Goal: Information Seeking & Learning: Find specific fact

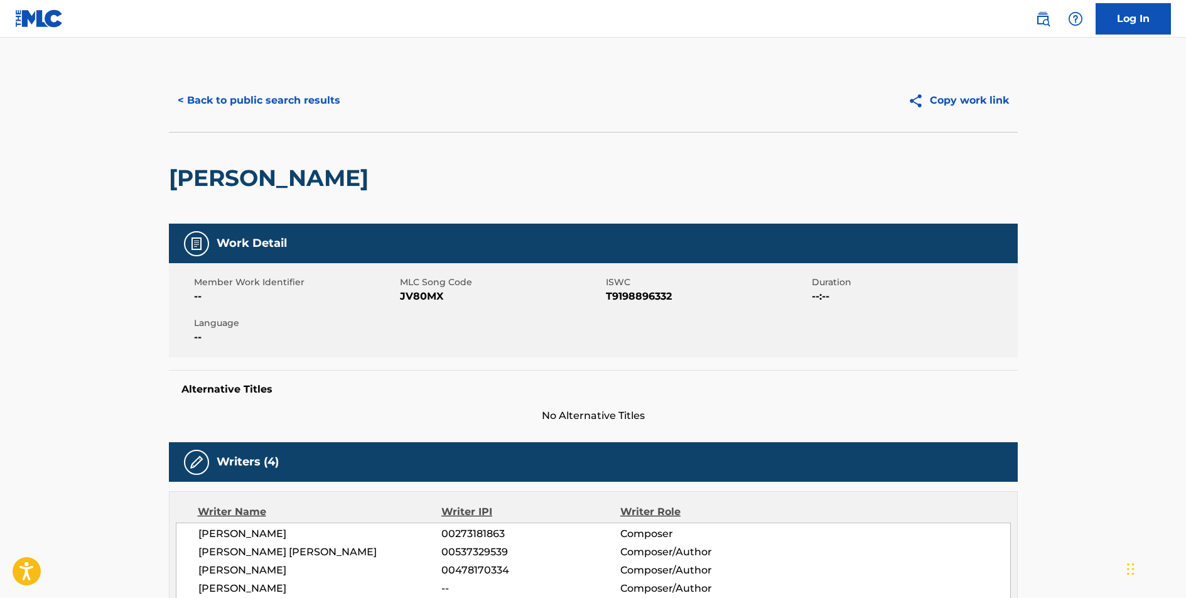
click at [257, 95] on button "< Back to public search results" at bounding box center [259, 100] width 180 height 31
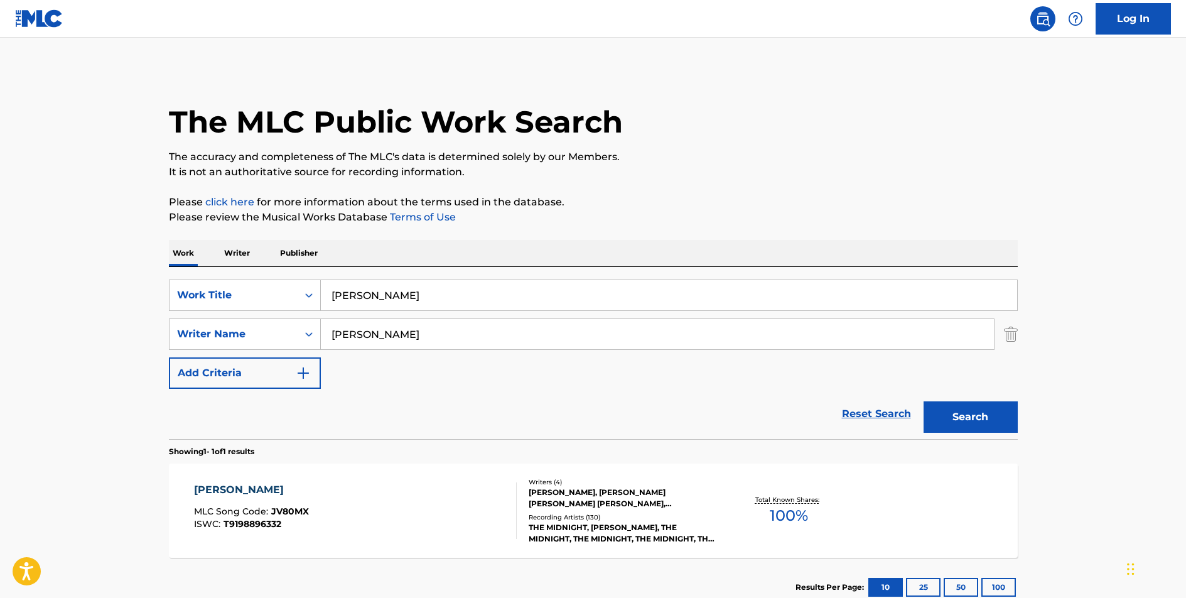
click at [348, 295] on input "[PERSON_NAME]" at bounding box center [669, 295] width 696 height 30
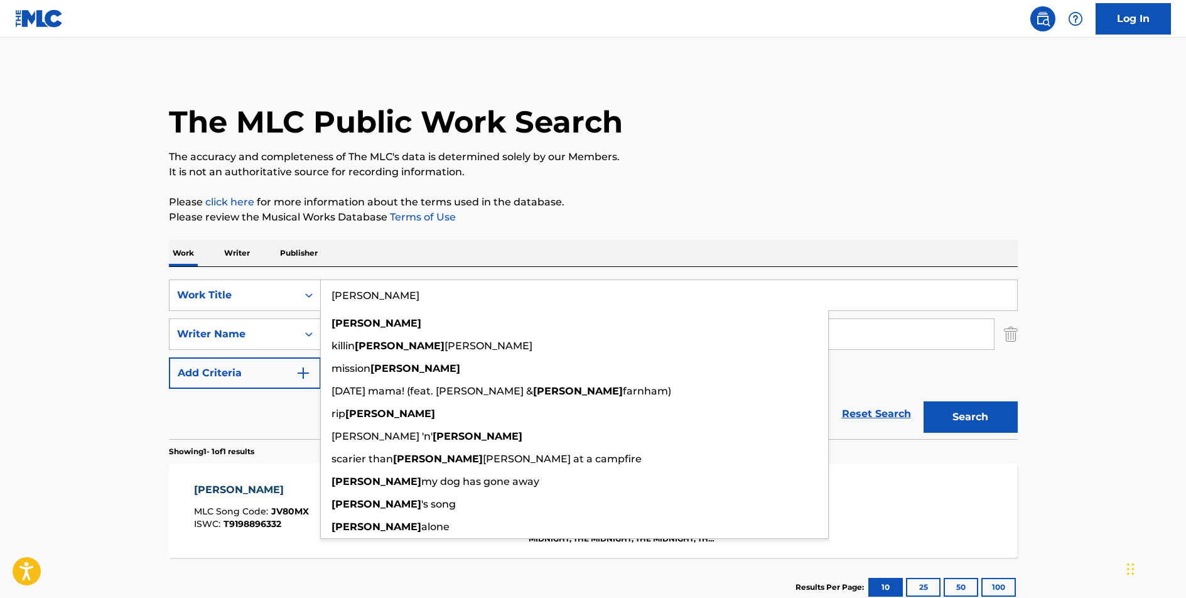
click at [348, 295] on input "[PERSON_NAME]" at bounding box center [669, 295] width 696 height 30
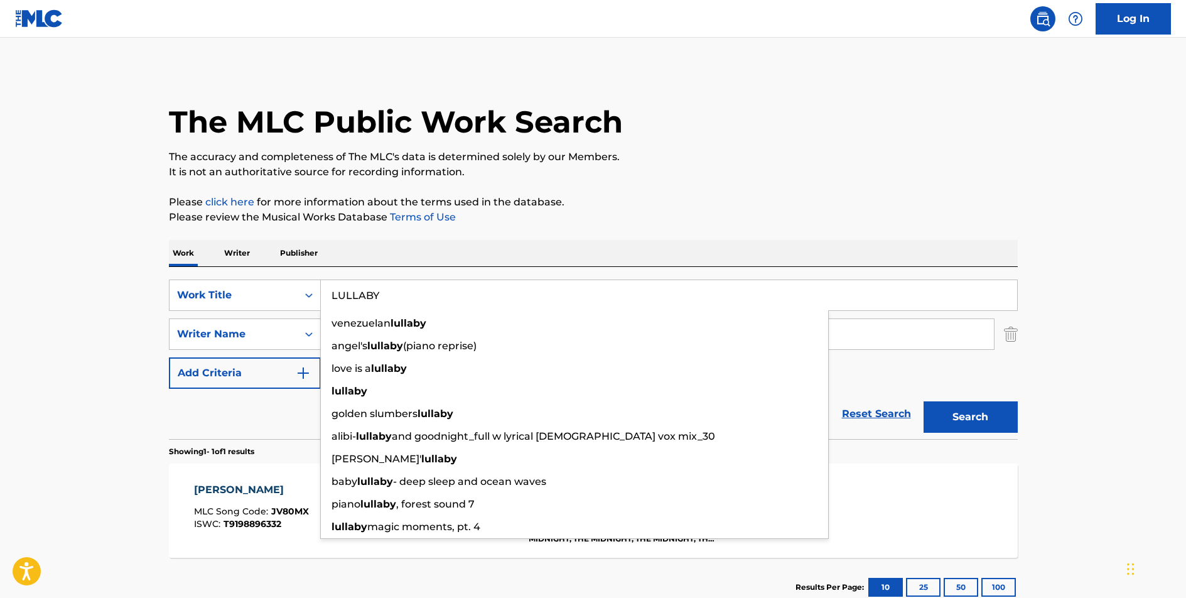
type input "LULLABY"
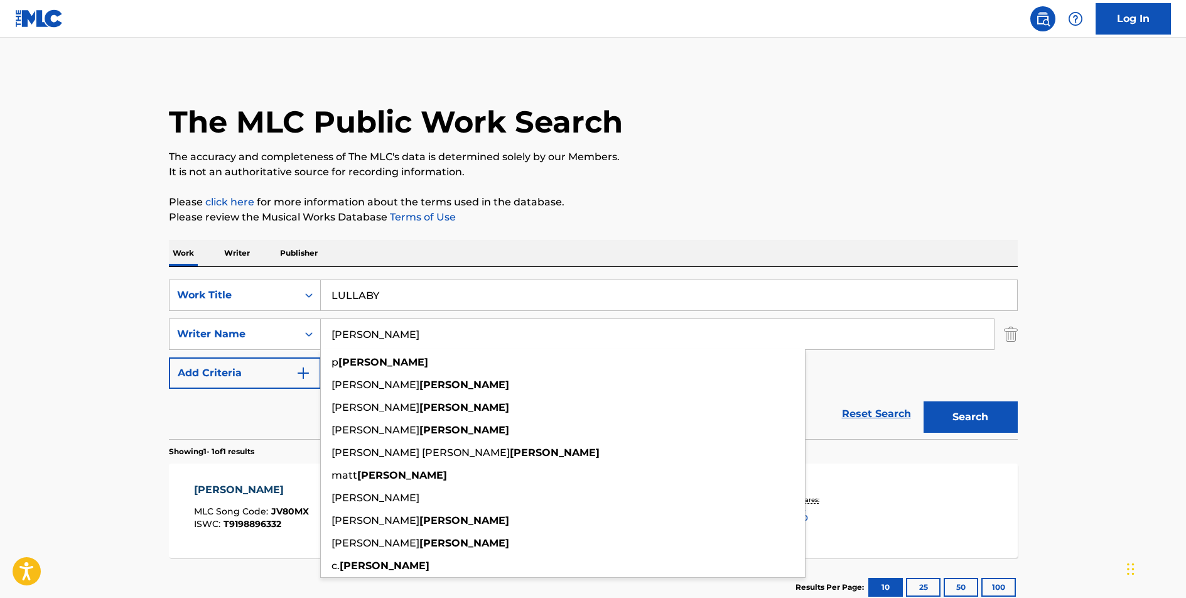
type input "[PERSON_NAME]"
click at [924, 401] on button "Search" at bounding box center [971, 416] width 94 height 31
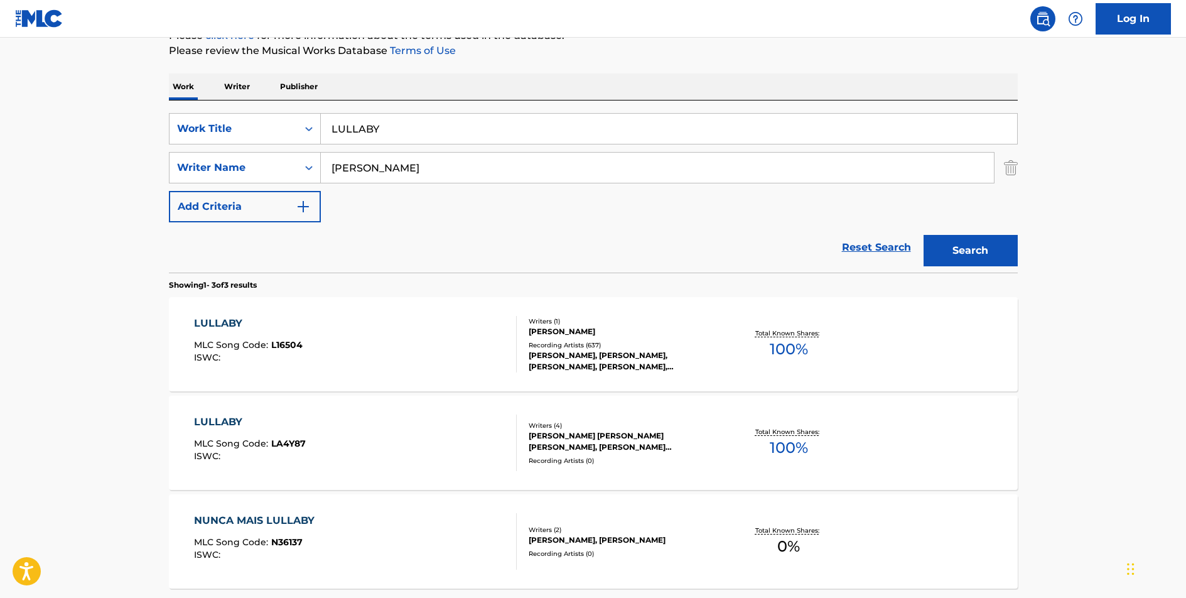
scroll to position [283, 0]
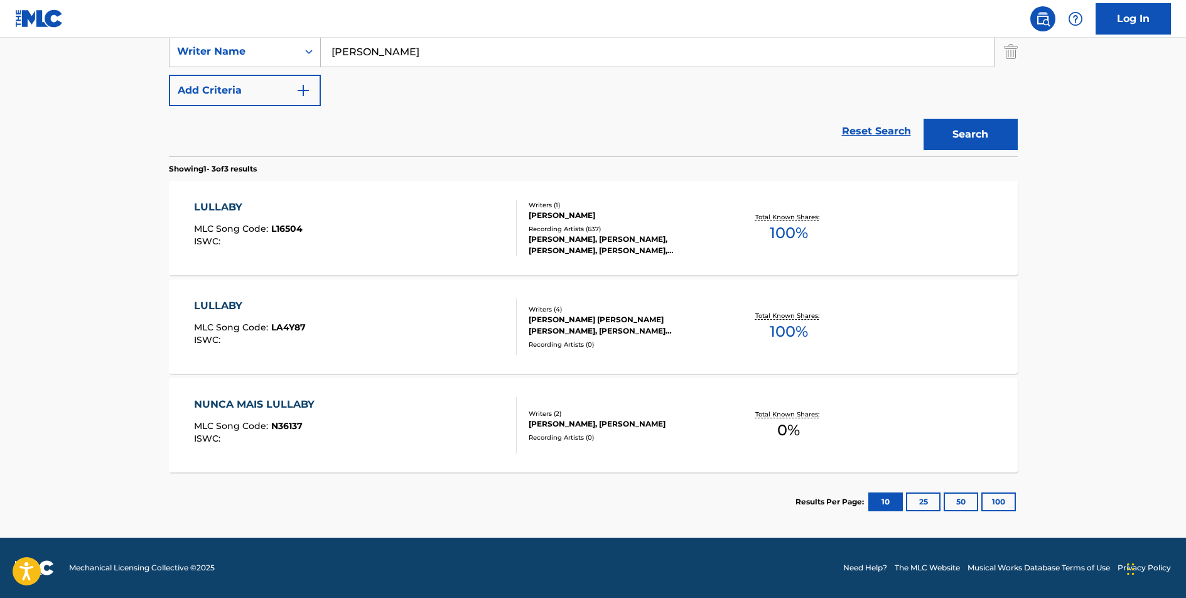
click at [231, 206] on div "LULLABY" at bounding box center [248, 207] width 109 height 15
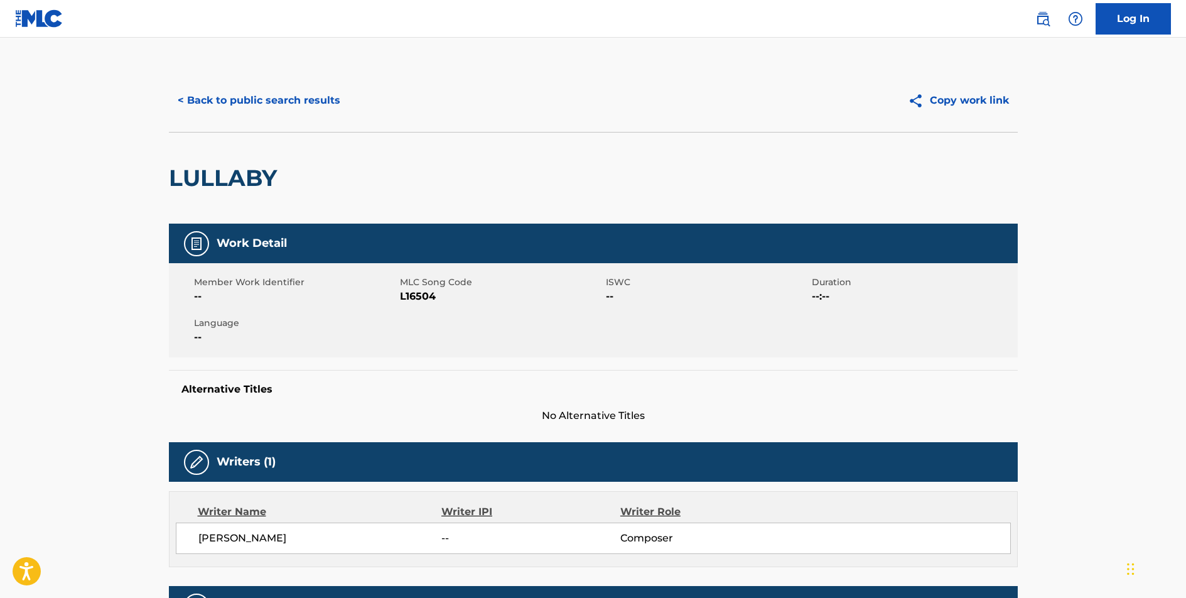
click at [421, 294] on span "L16504" at bounding box center [501, 296] width 203 height 15
copy span "L16504"
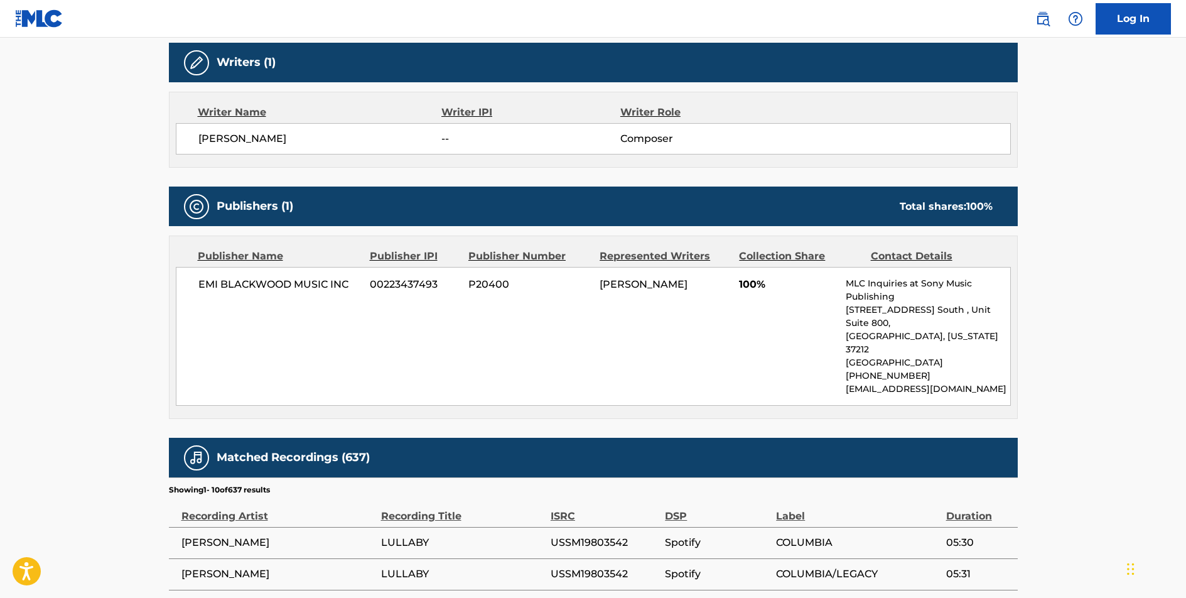
scroll to position [397, 0]
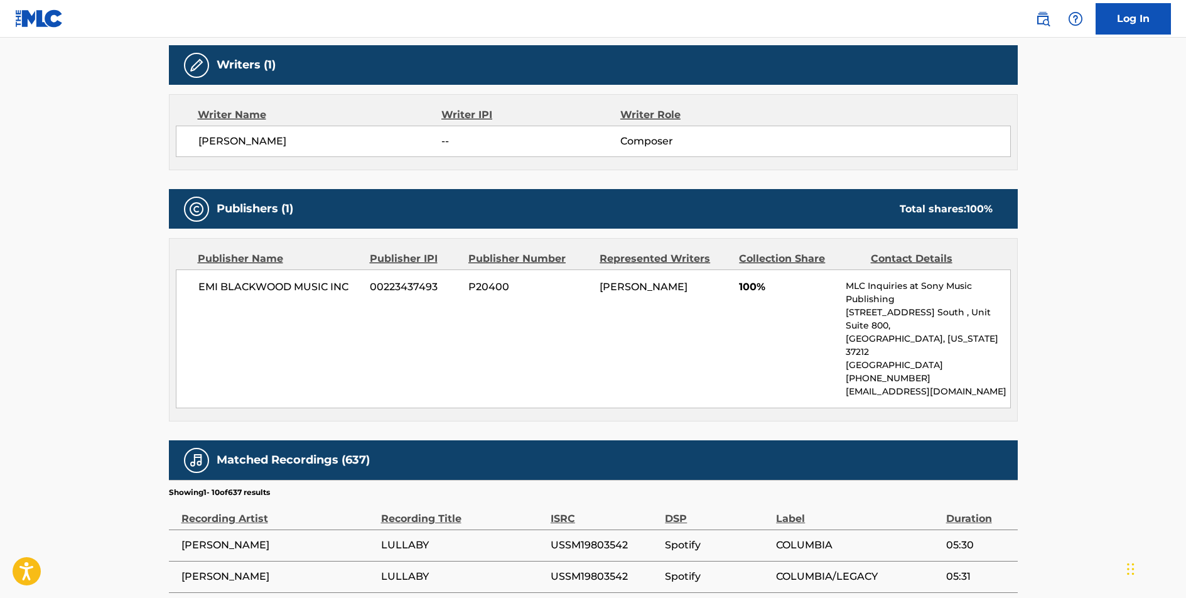
click at [311, 284] on span "EMI BLACKWOOD MUSIC INC" at bounding box center [279, 286] width 163 height 15
copy div "EMI BLACKWOOD MUSIC INC"
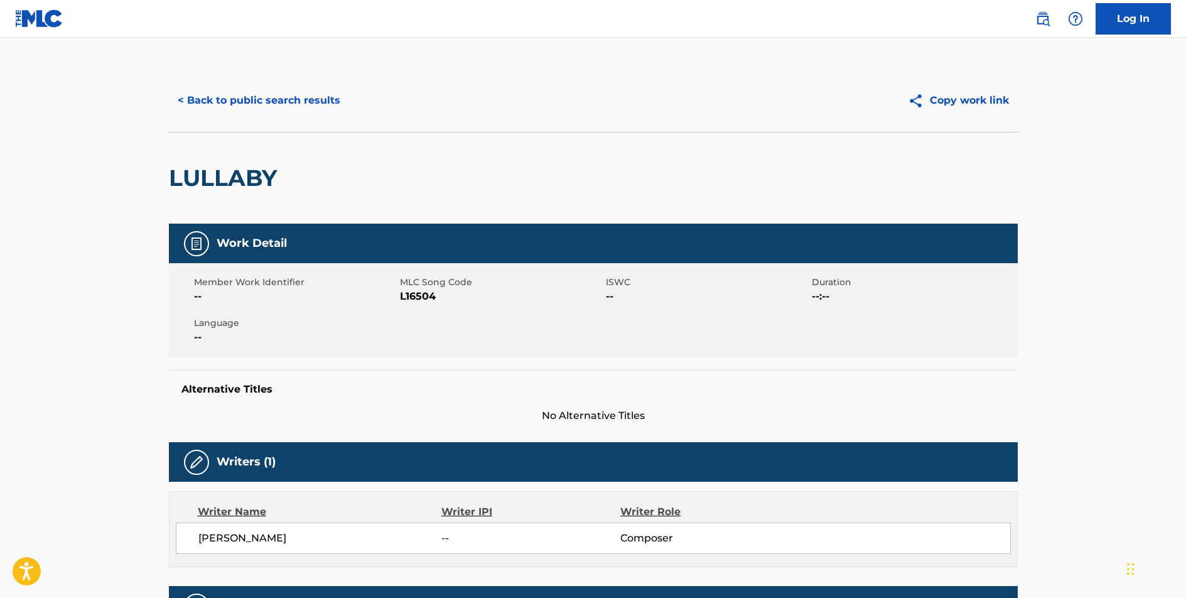
click at [290, 100] on button "< Back to public search results" at bounding box center [259, 100] width 180 height 31
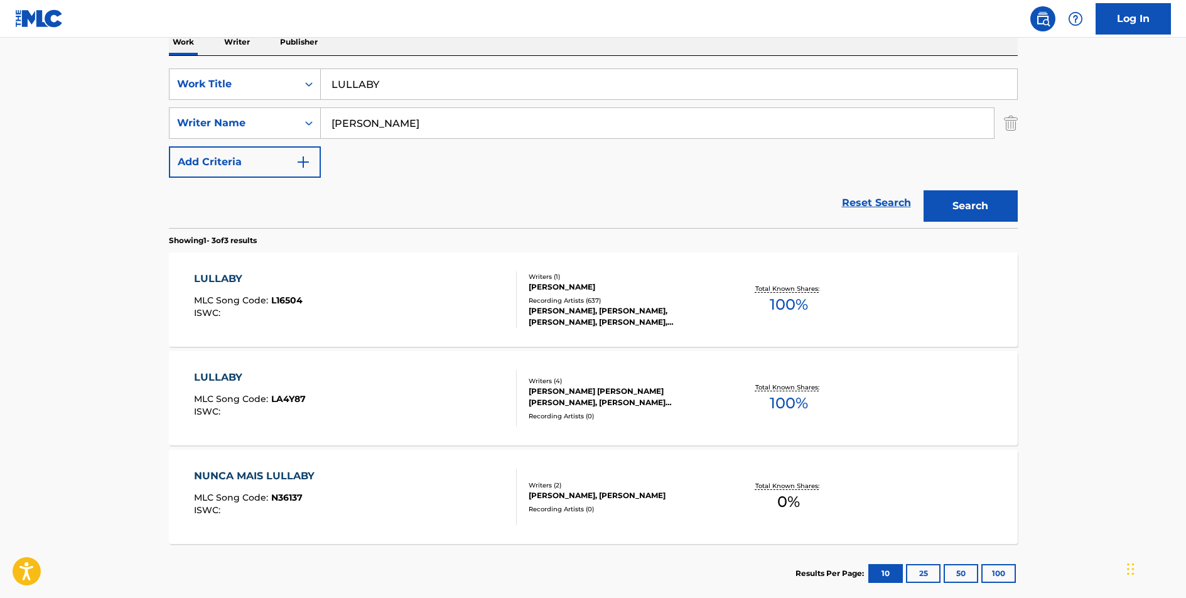
click at [359, 86] on input "LULLABY" at bounding box center [669, 84] width 696 height 30
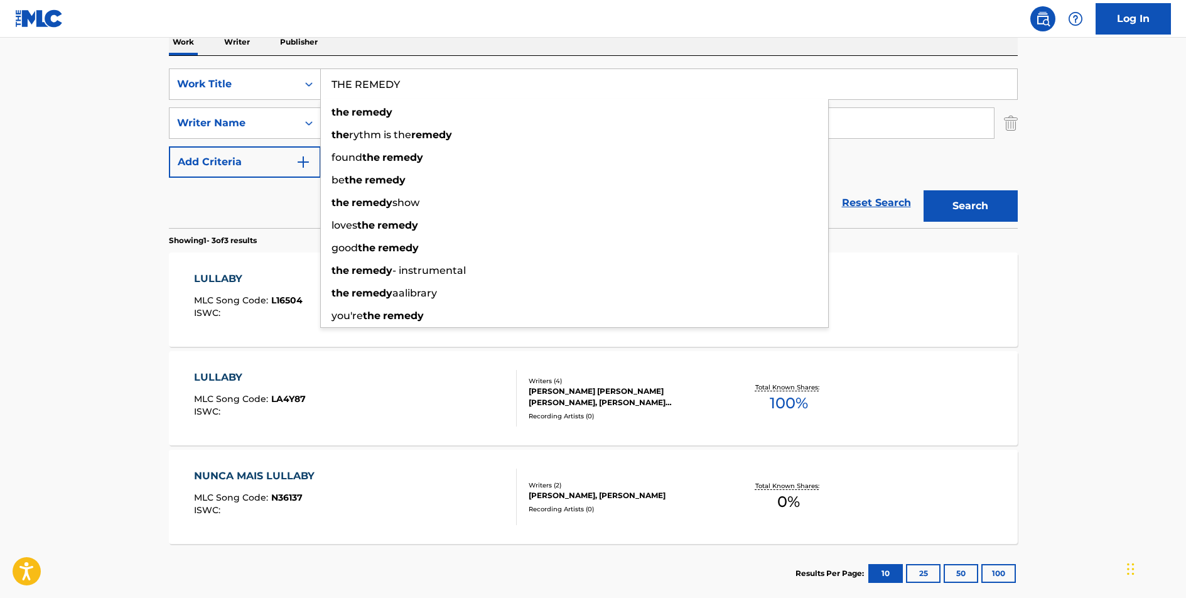
type input "THE REMEDY"
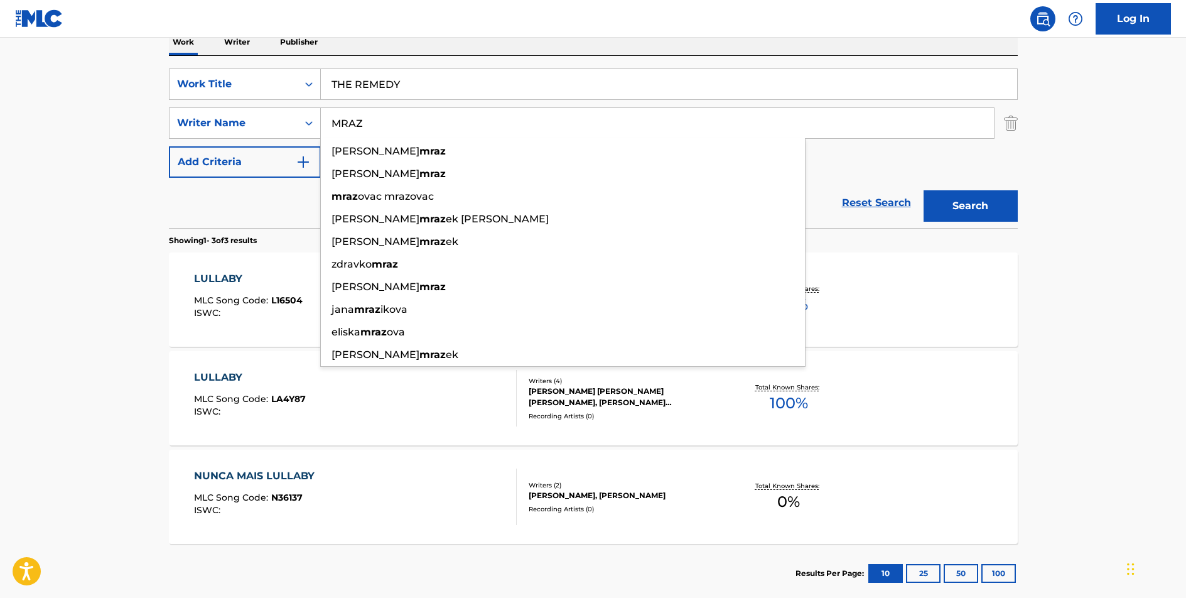
type input "MRAZ"
click at [924, 190] on button "Search" at bounding box center [971, 205] width 94 height 31
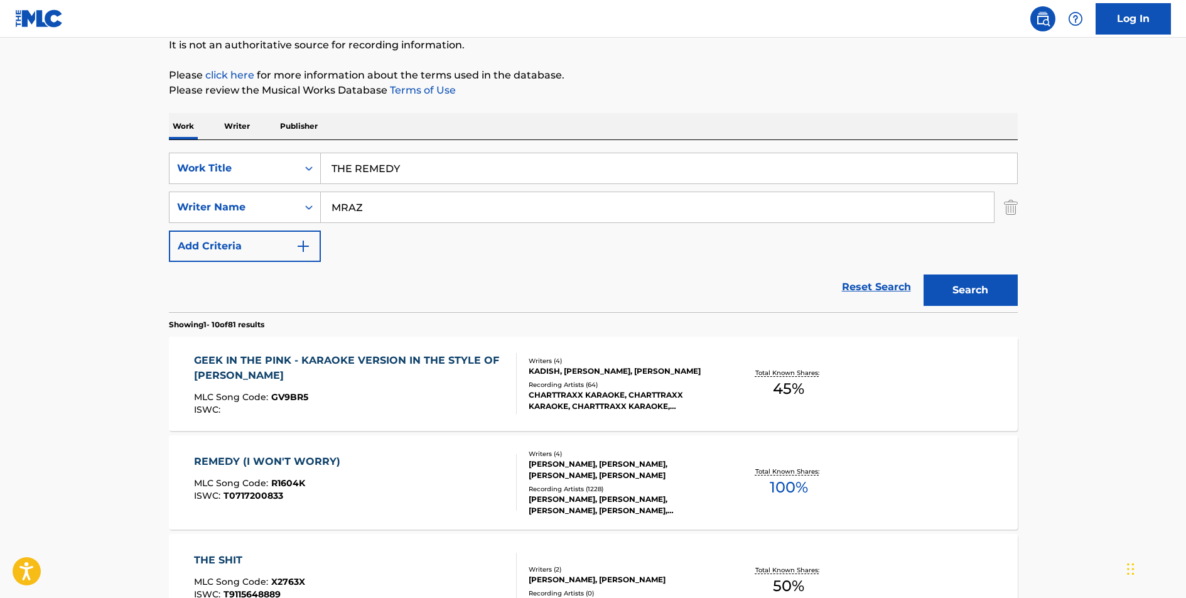
scroll to position [129, 0]
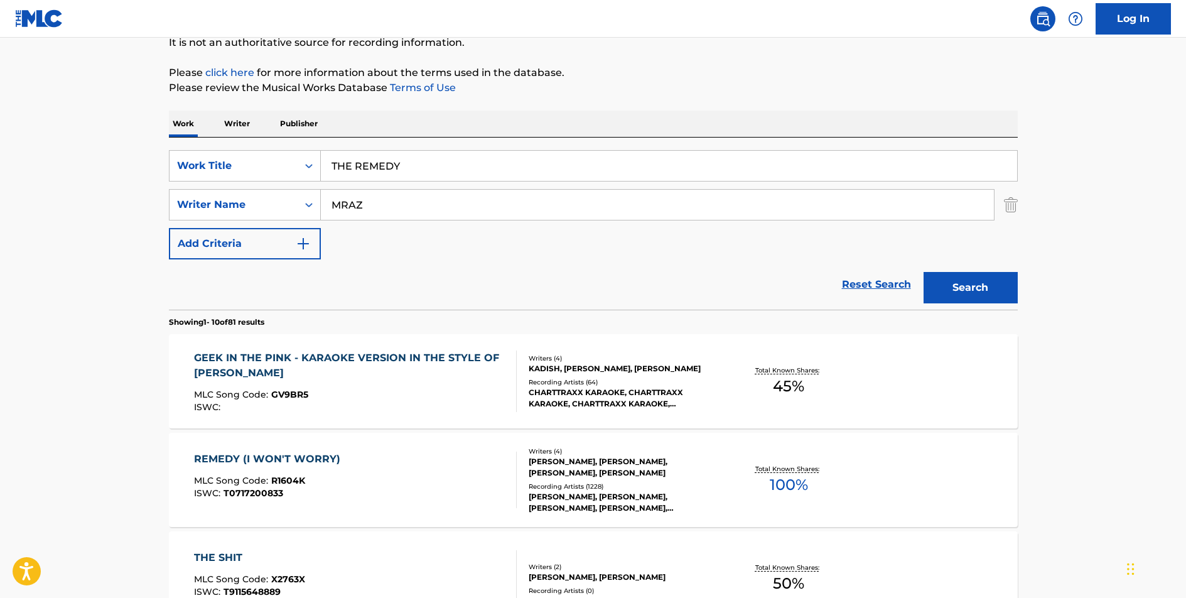
click at [291, 457] on div "REMEDY (I WON'T WORRY)" at bounding box center [270, 459] width 153 height 15
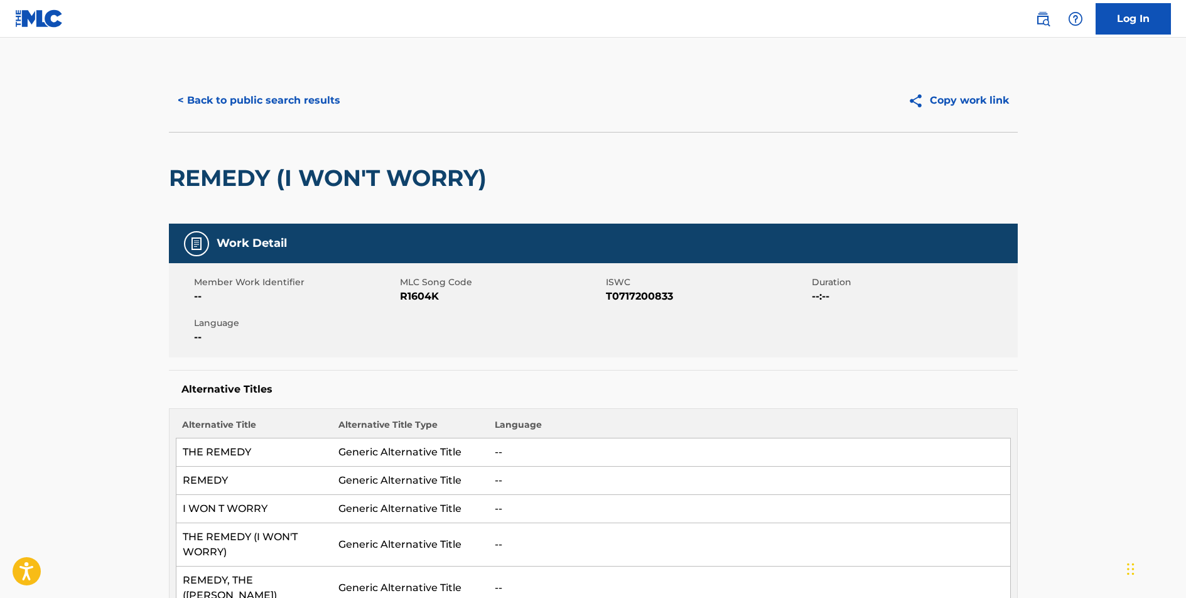
click at [423, 295] on span "R1604K" at bounding box center [501, 296] width 203 height 15
copy span "R1604K"
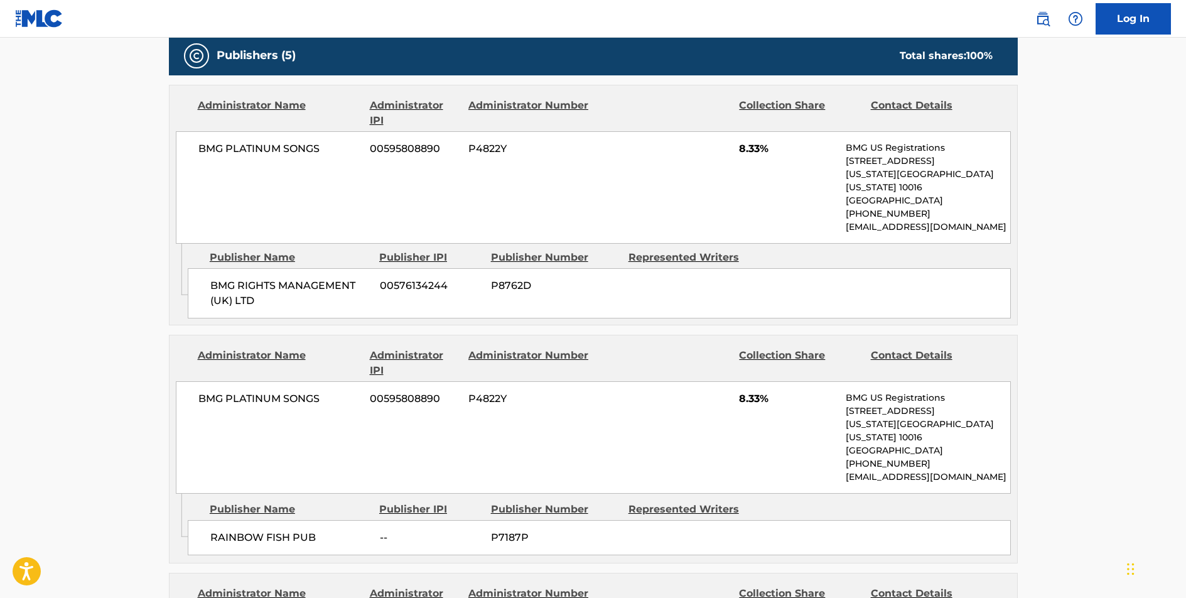
scroll to position [1054, 0]
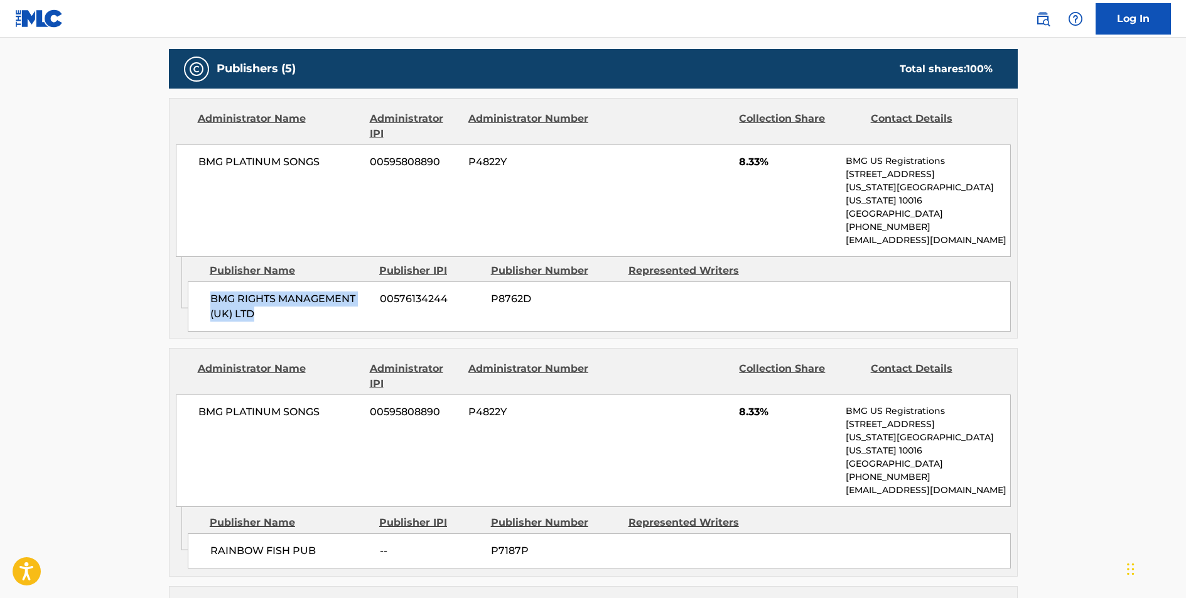
drag, startPoint x: 257, startPoint y: 288, endPoint x: 212, endPoint y: 275, distance: 47.1
click at [212, 291] on span "BMG RIGHTS MANAGEMENT (UK) LTD" at bounding box center [290, 306] width 160 height 30
copy span "BMG RIGHTS MANAGEMENT (UK) LTD"
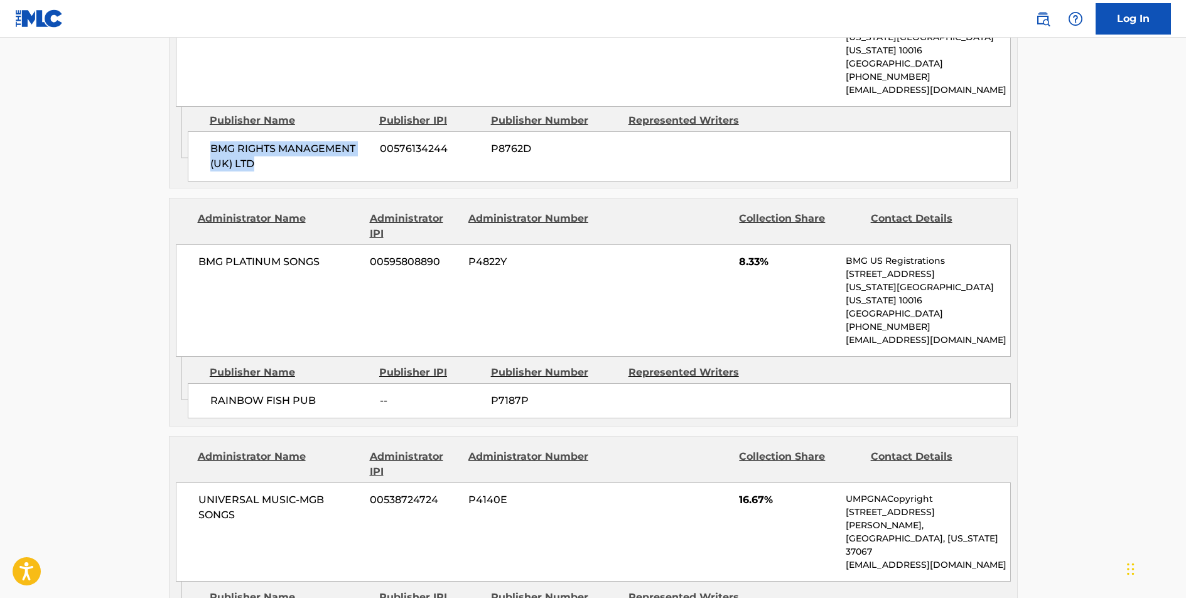
scroll to position [1203, 0]
click at [300, 256] on span "BMG PLATINUM SONGS" at bounding box center [279, 263] width 163 height 15
copy div "BMG PLATINUM SONGS"
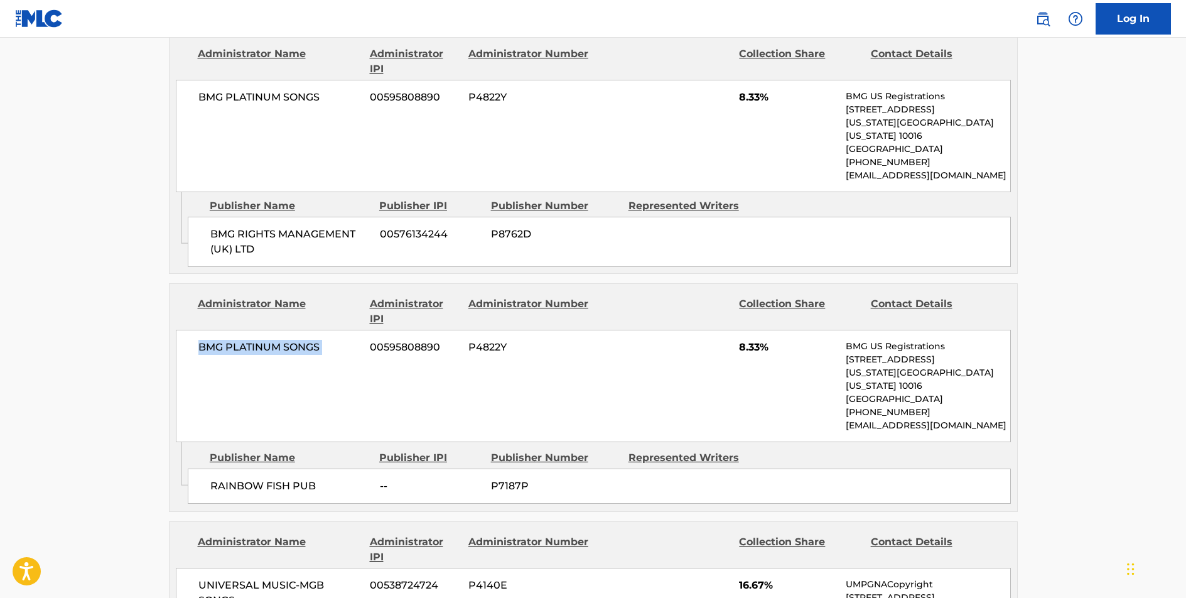
scroll to position [1112, 0]
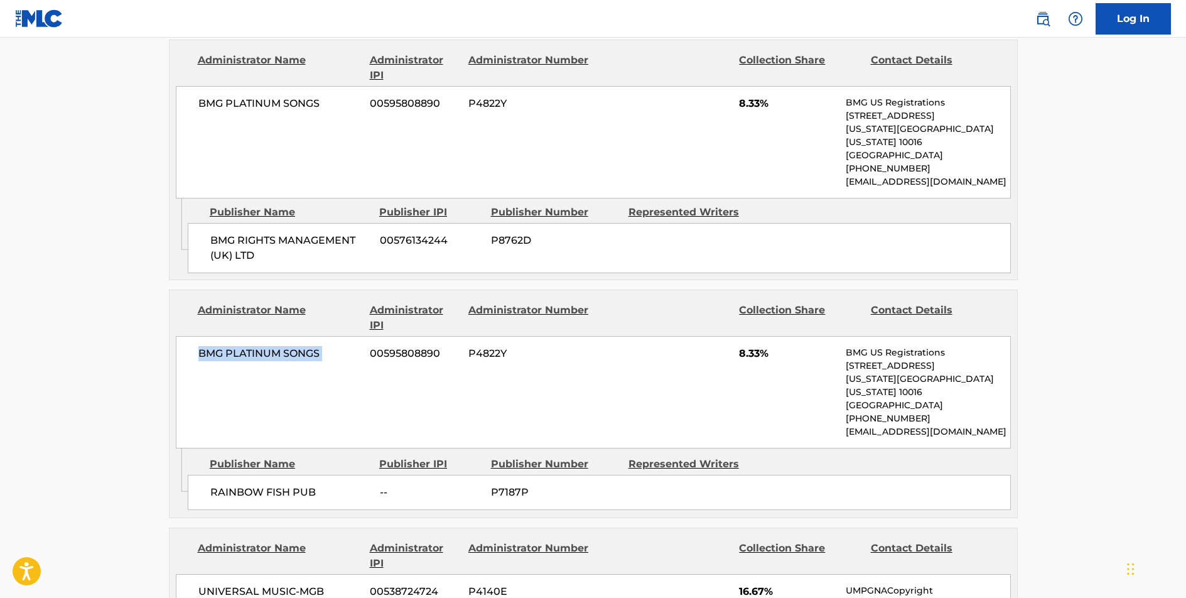
copy div "BMG PLATINUM SONGS"
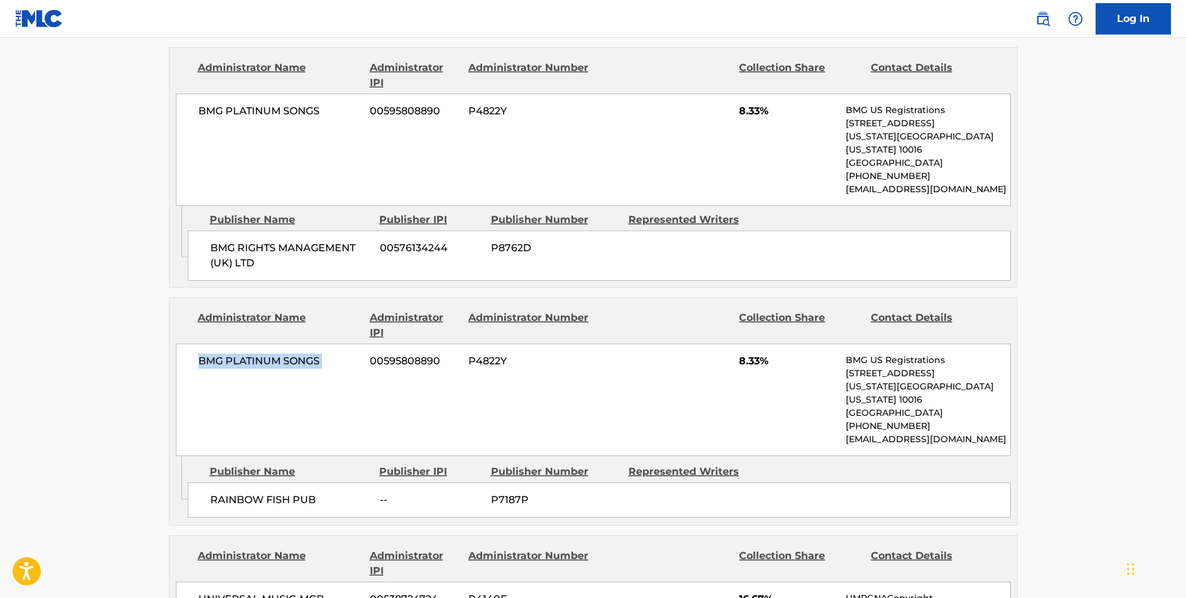
scroll to position [1087, 0]
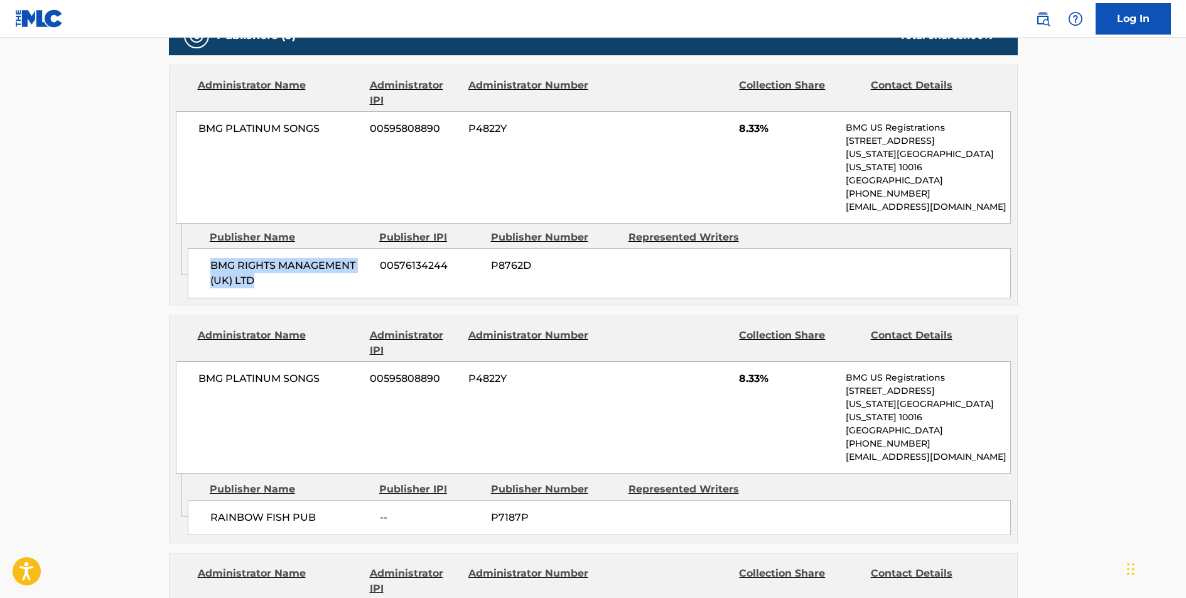
drag, startPoint x: 261, startPoint y: 253, endPoint x: 212, endPoint y: 239, distance: 51.7
click at [212, 258] on span "BMG RIGHTS MANAGEMENT (UK) LTD" at bounding box center [290, 273] width 160 height 30
copy span "BMG RIGHTS MANAGEMENT (UK) LTD"
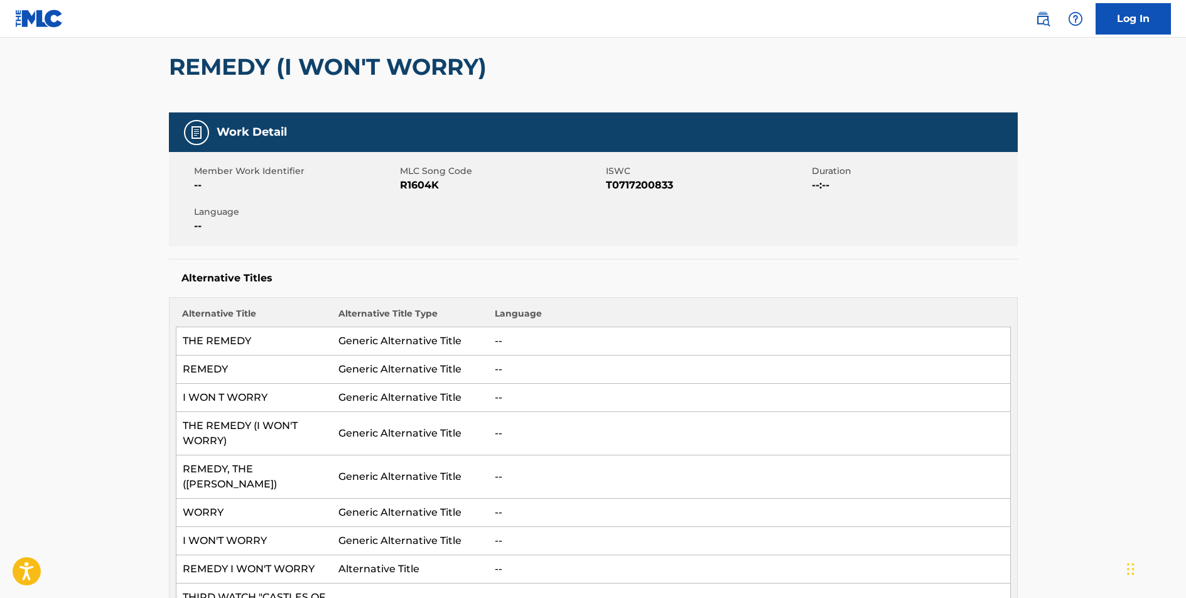
scroll to position [0, 0]
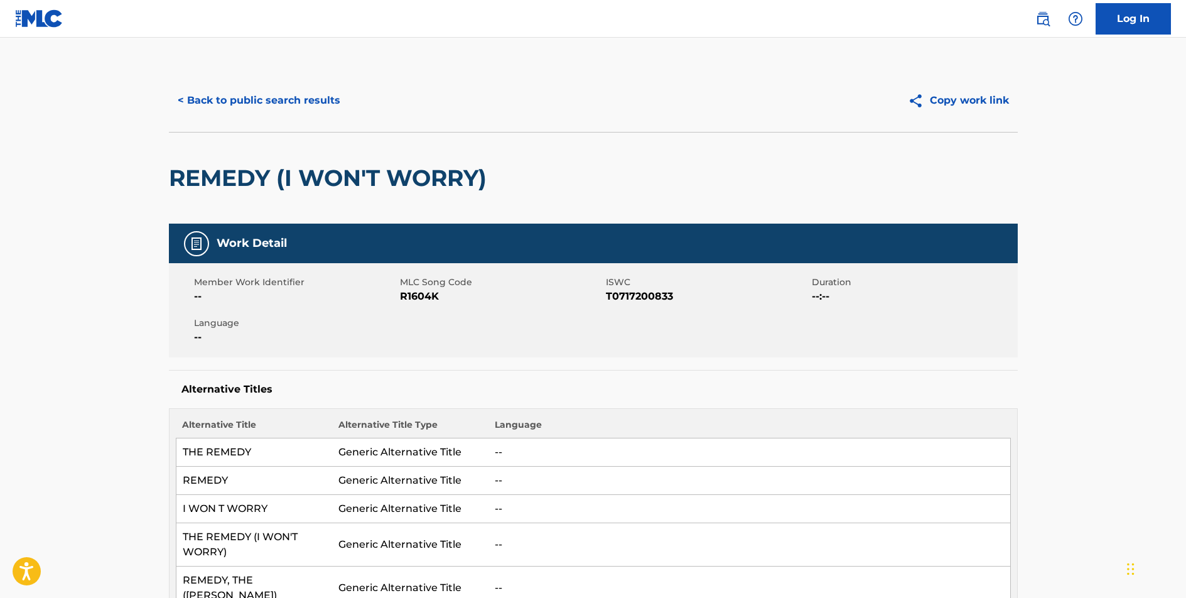
click at [271, 101] on button "< Back to public search results" at bounding box center [259, 100] width 180 height 31
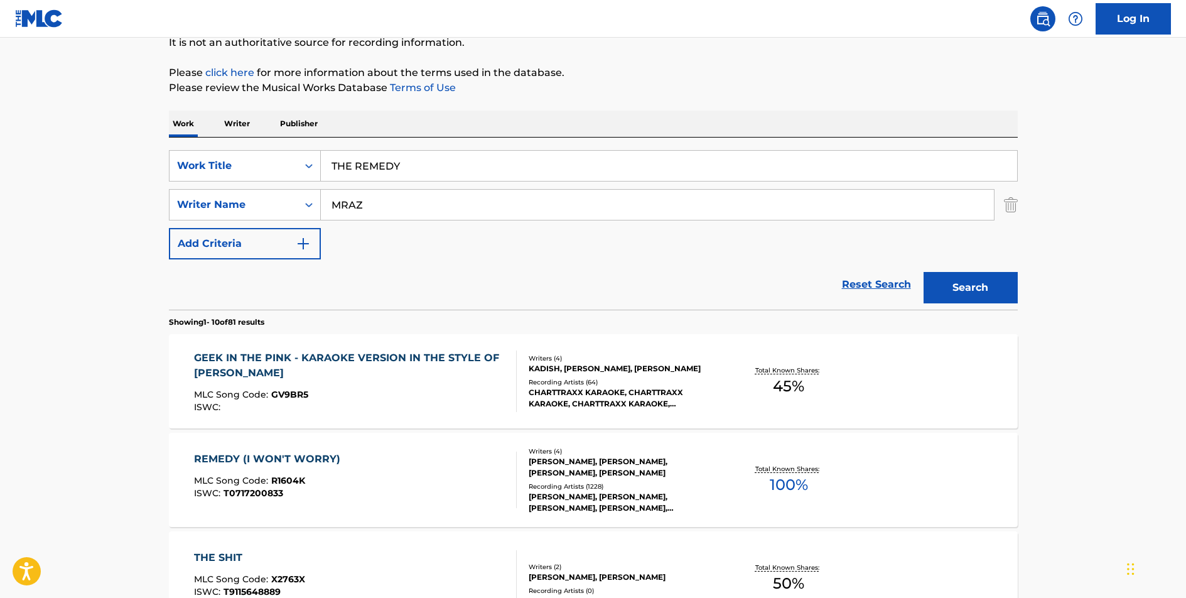
click at [369, 171] on input "THE REMEDY" at bounding box center [669, 166] width 696 height 30
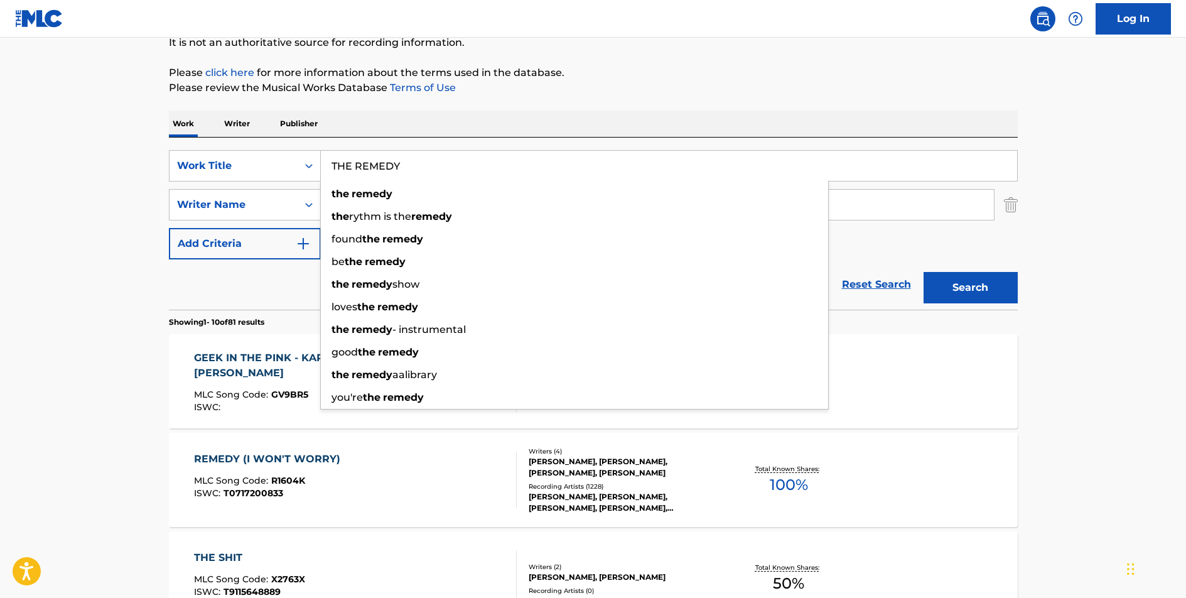
click at [369, 171] on input "THE REMEDY" at bounding box center [669, 166] width 696 height 30
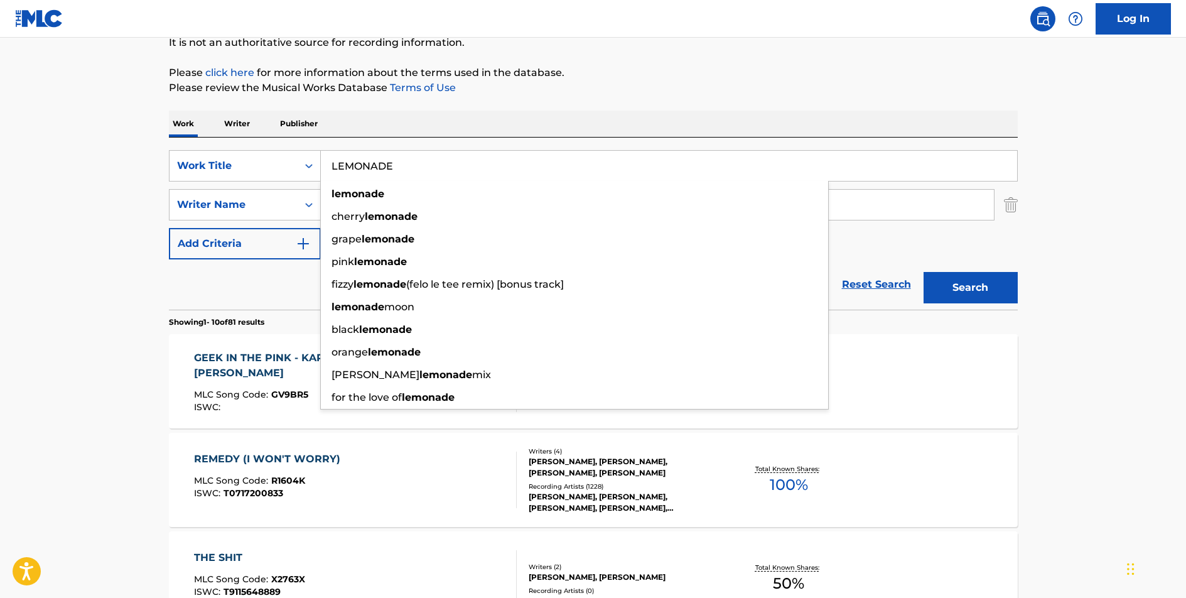
type input "LEMONADE"
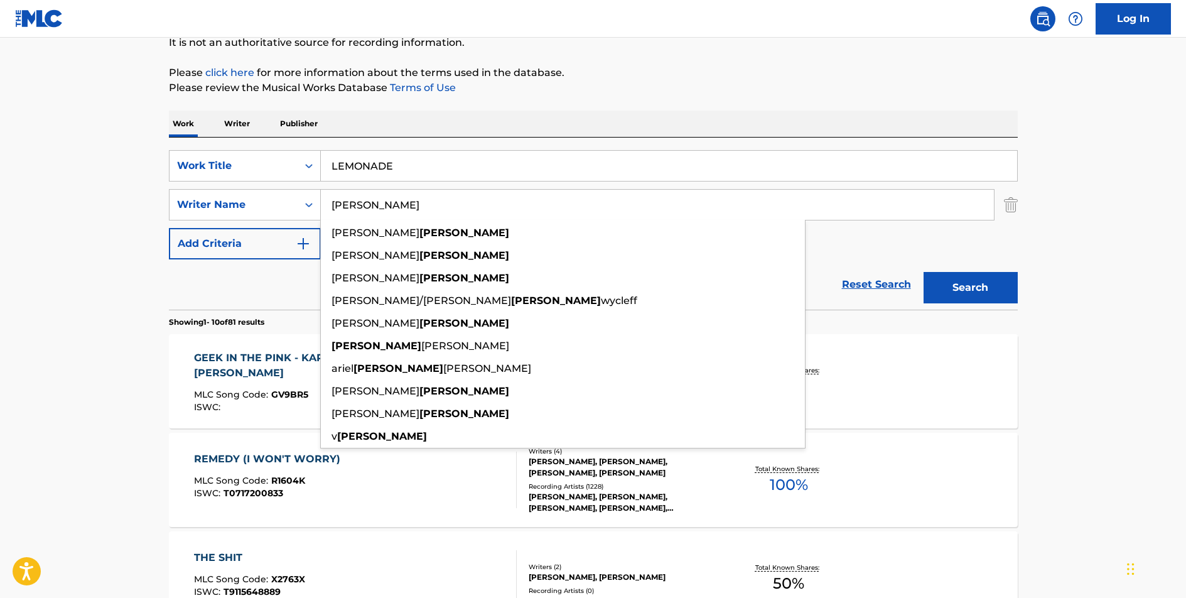
type input "[PERSON_NAME]"
click at [924, 272] on button "Search" at bounding box center [971, 287] width 94 height 31
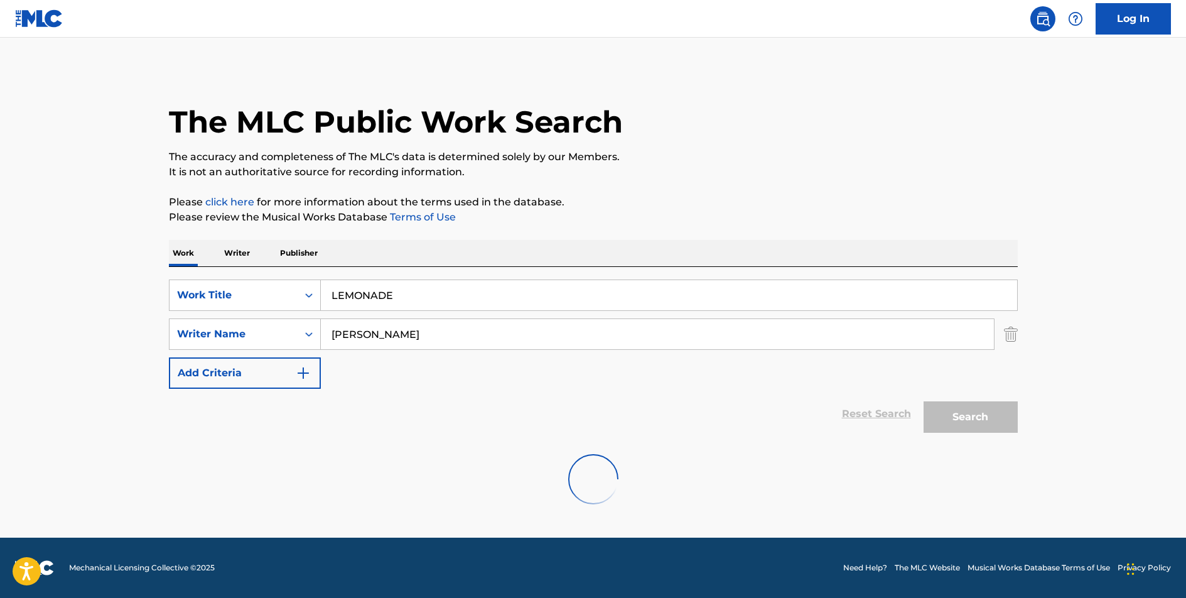
scroll to position [0, 0]
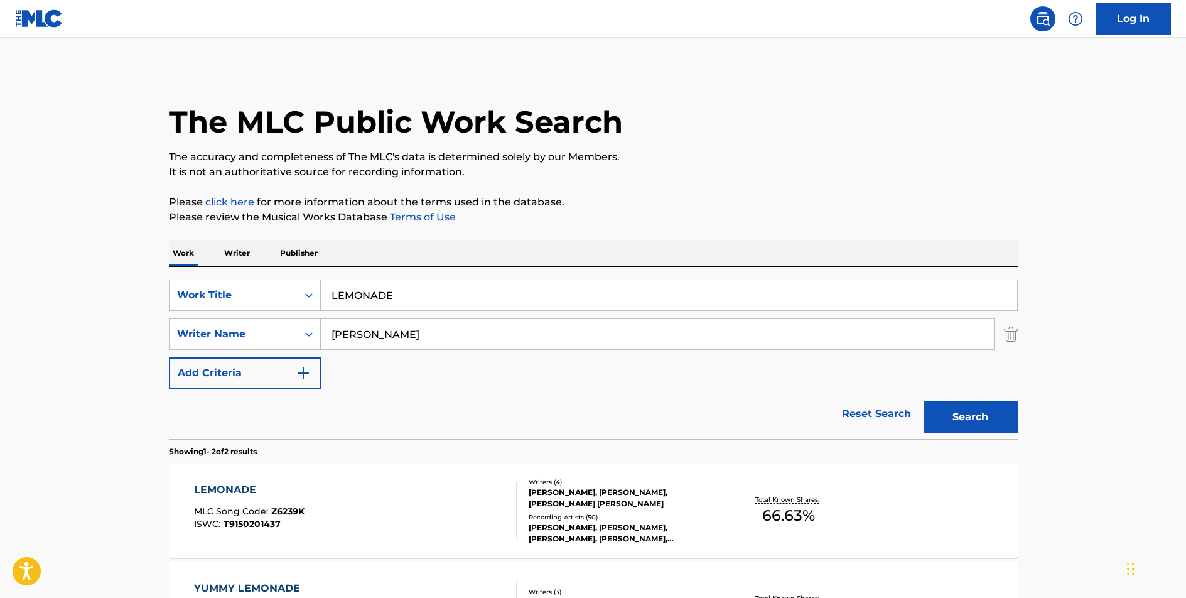
click at [236, 491] on div "LEMONADE" at bounding box center [249, 489] width 111 height 15
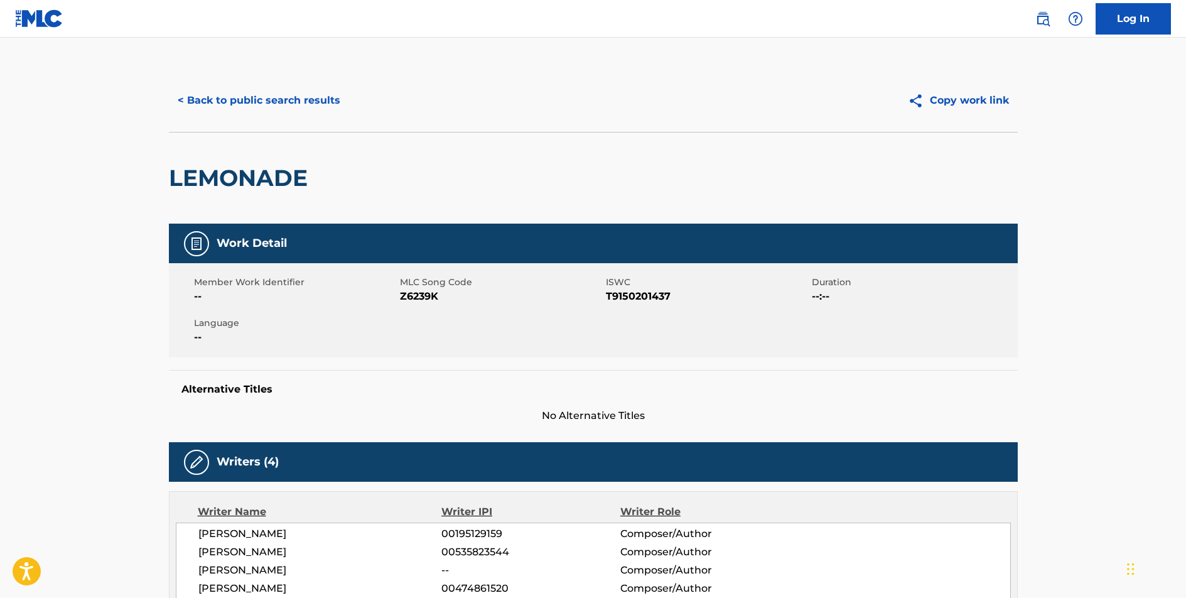
click at [287, 107] on button "< Back to public search results" at bounding box center [259, 100] width 180 height 31
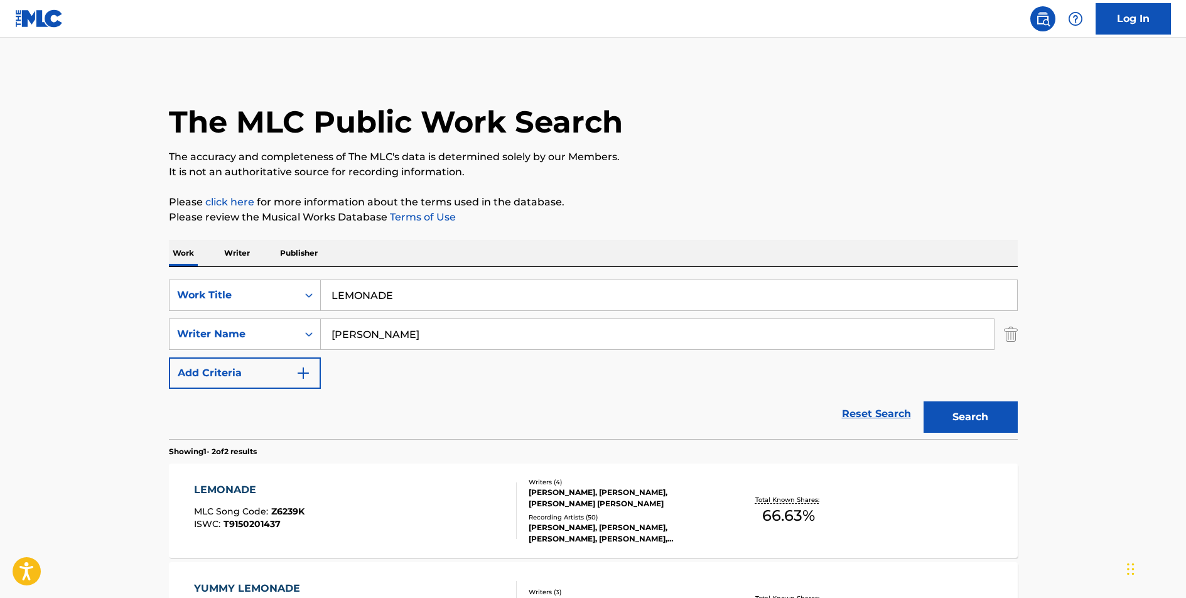
click at [371, 294] on input "LEMONADE" at bounding box center [669, 295] width 696 height 30
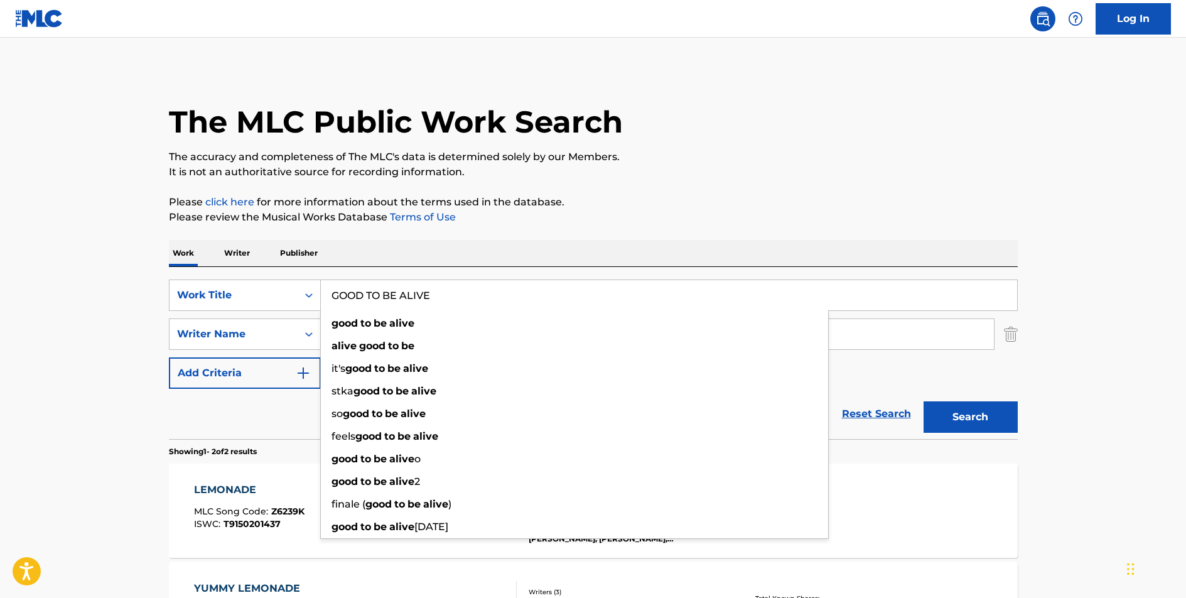
type input "GOOD TO BE ALIVE"
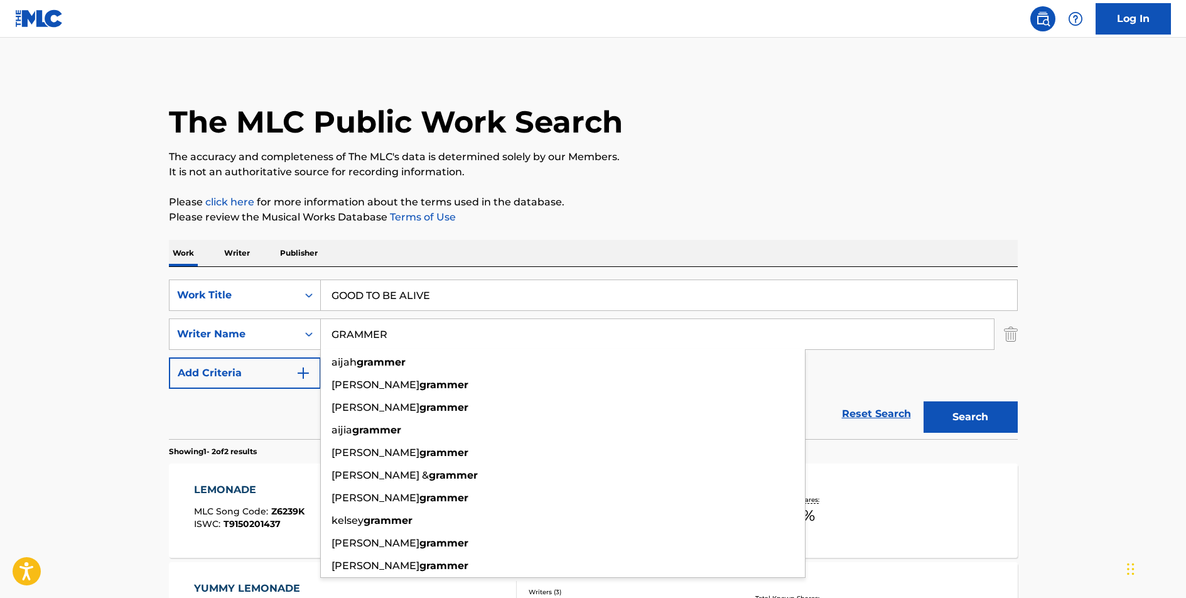
type input "GRAMMER"
click at [924, 401] on button "Search" at bounding box center [971, 416] width 94 height 31
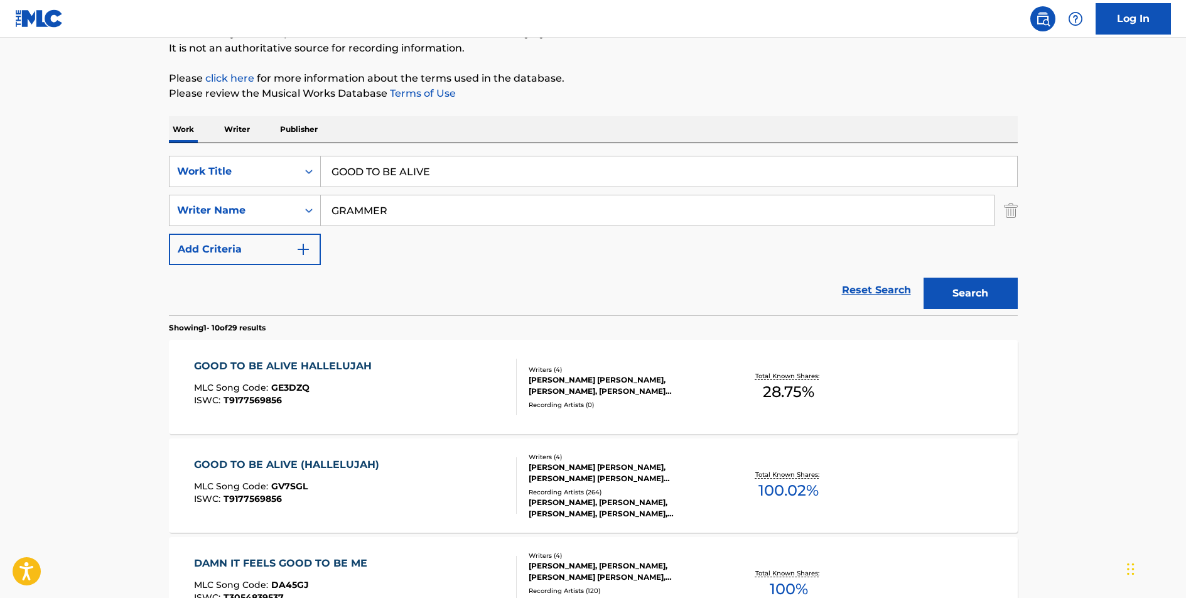
scroll to position [144, 0]
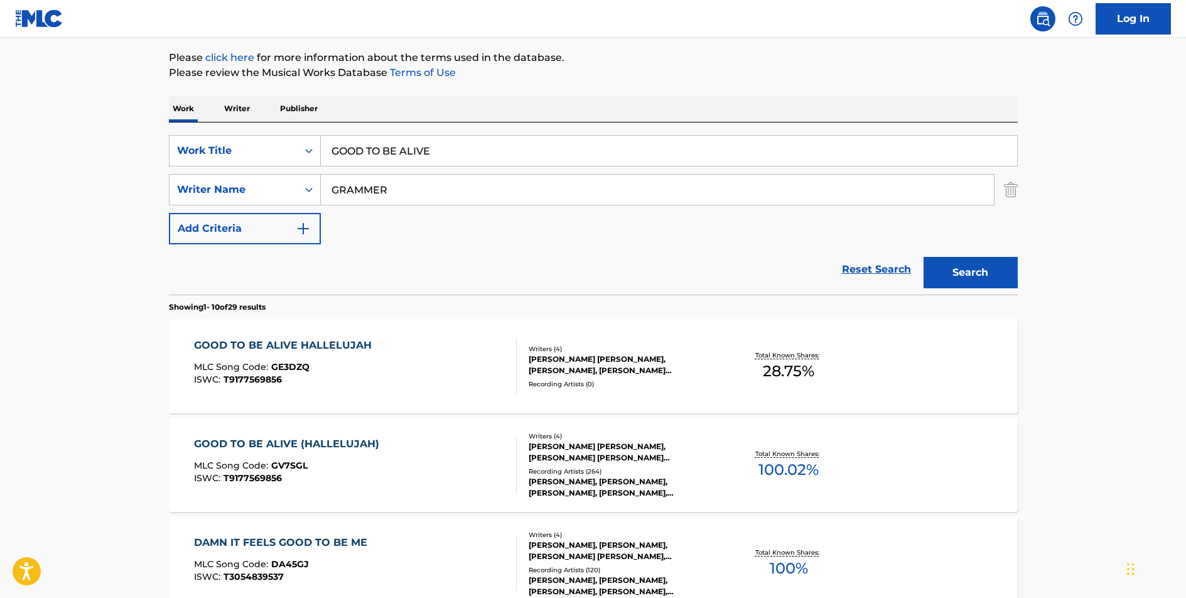
click at [333, 442] on div "GOOD TO BE ALIVE (HALLELUJAH)" at bounding box center [290, 443] width 192 height 15
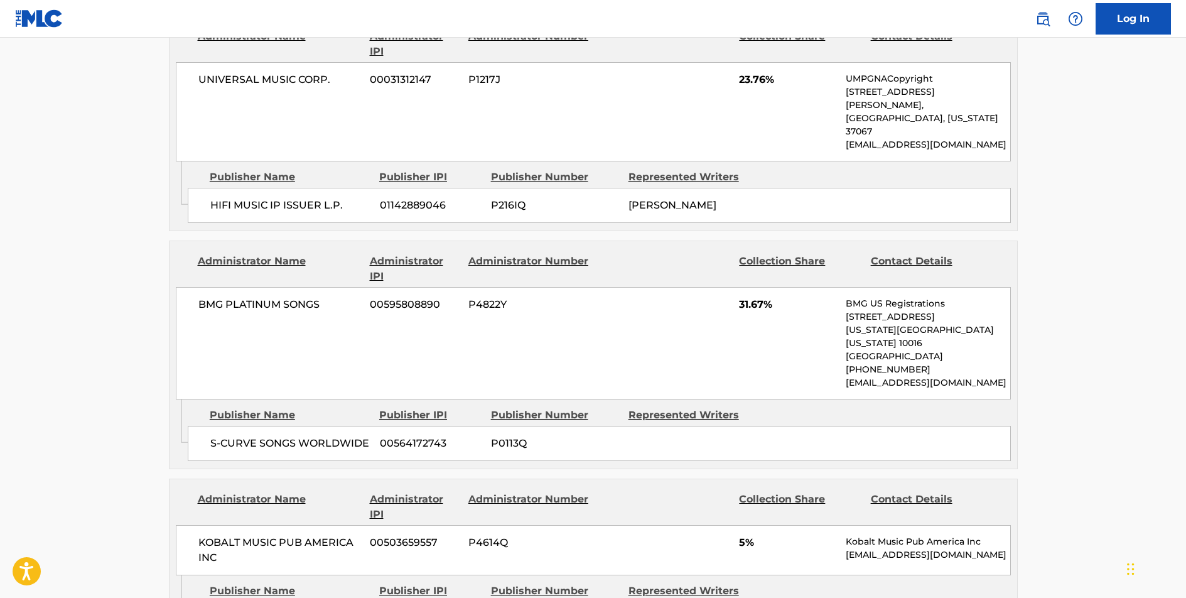
scroll to position [647, 0]
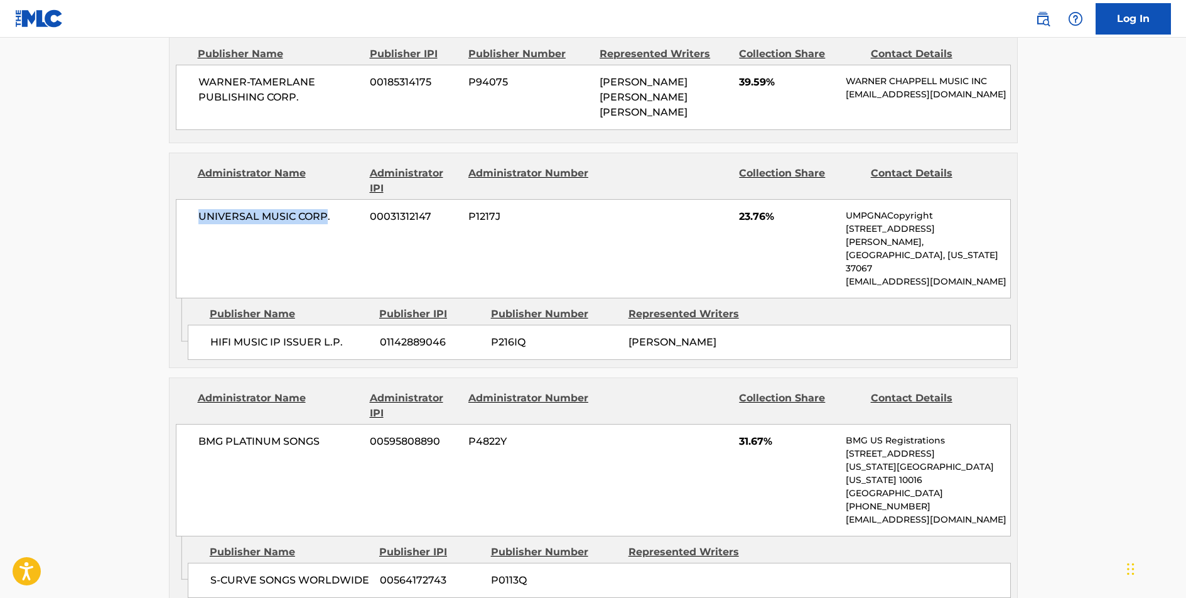
drag, startPoint x: 326, startPoint y: 209, endPoint x: 198, endPoint y: 210, distance: 127.5
click at [198, 210] on span "UNIVERSAL MUSIC CORP." at bounding box center [279, 216] width 163 height 15
copy span "UNIVERSAL MUSIC CORP"
drag, startPoint x: 344, startPoint y: 310, endPoint x: 209, endPoint y: 307, distance: 134.4
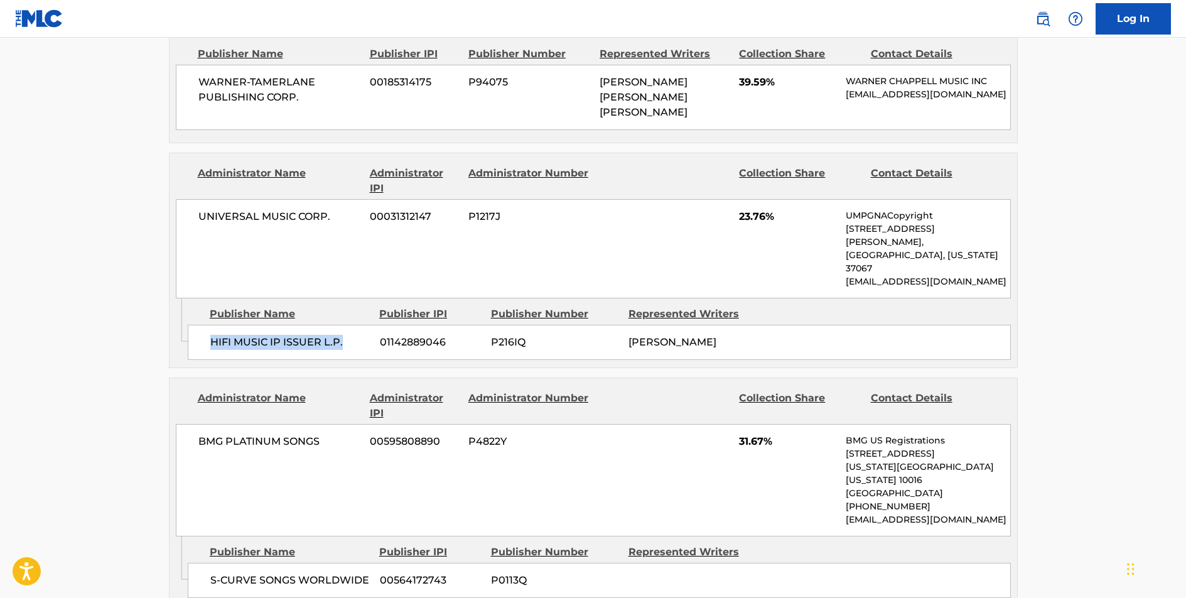
click at [209, 325] on div "HIFI MUSIC IP ISSUER L.P. 01142889046 P216IQ [PERSON_NAME]" at bounding box center [599, 342] width 823 height 35
copy span "HIFI MUSIC IP ISSUER L.P."
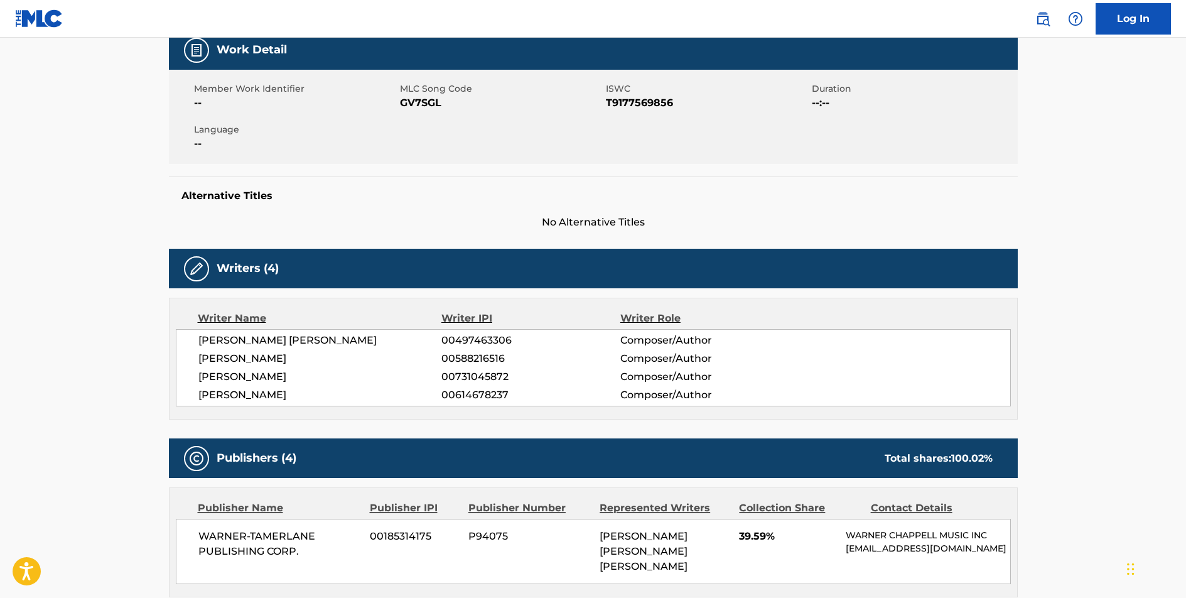
scroll to position [0, 0]
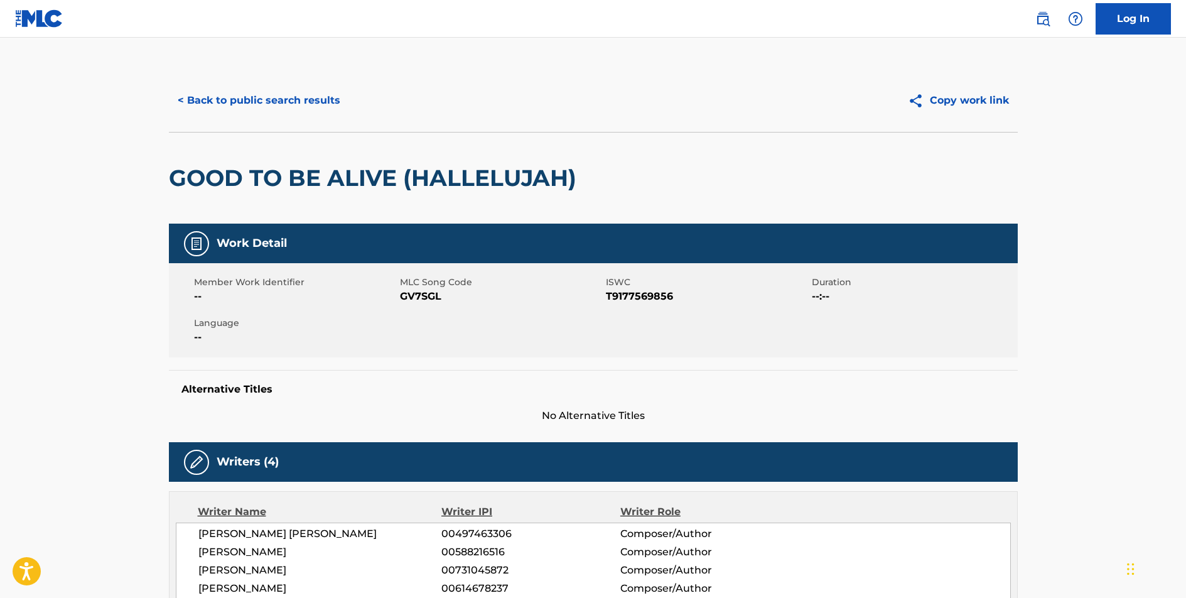
click at [286, 102] on button "< Back to public search results" at bounding box center [259, 100] width 180 height 31
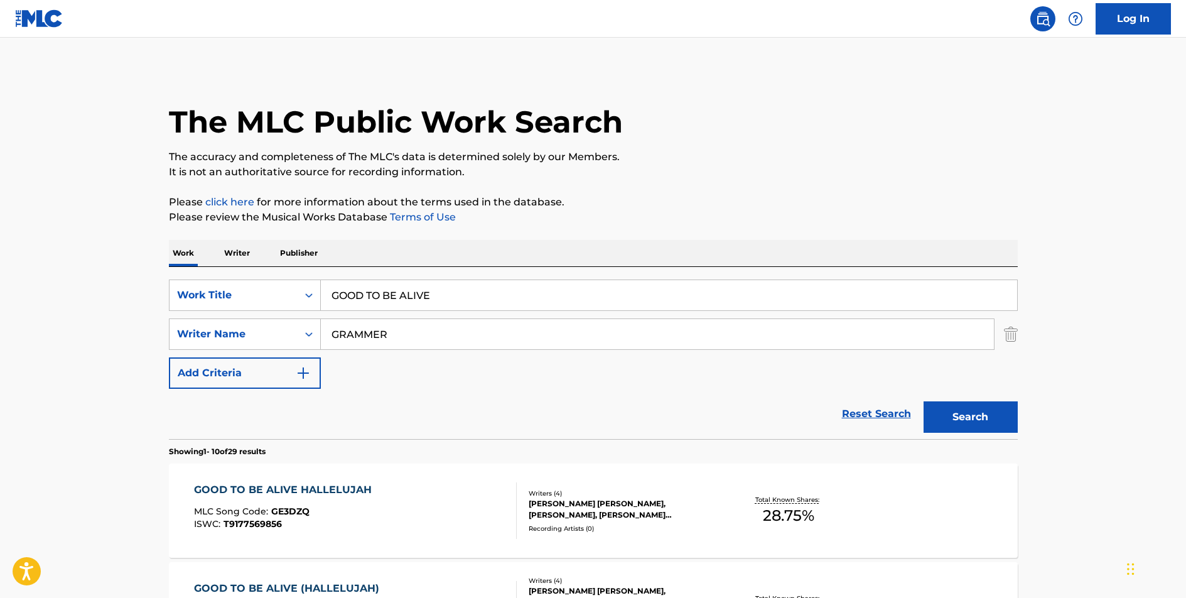
scroll to position [144, 0]
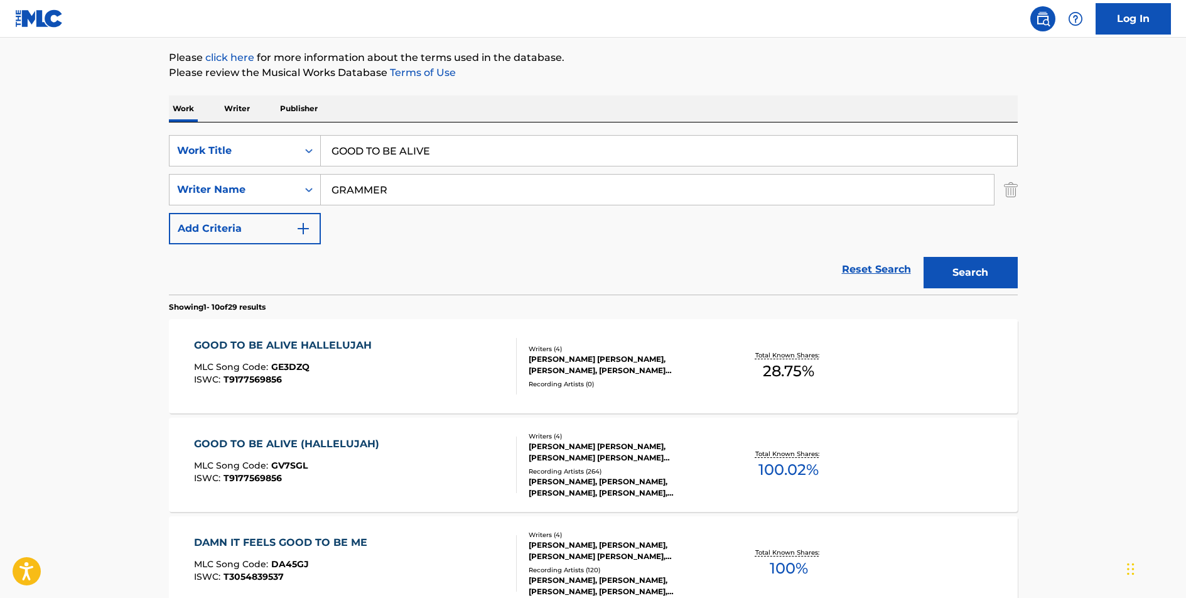
click at [380, 149] on input "GOOD TO BE ALIVE" at bounding box center [669, 151] width 696 height 30
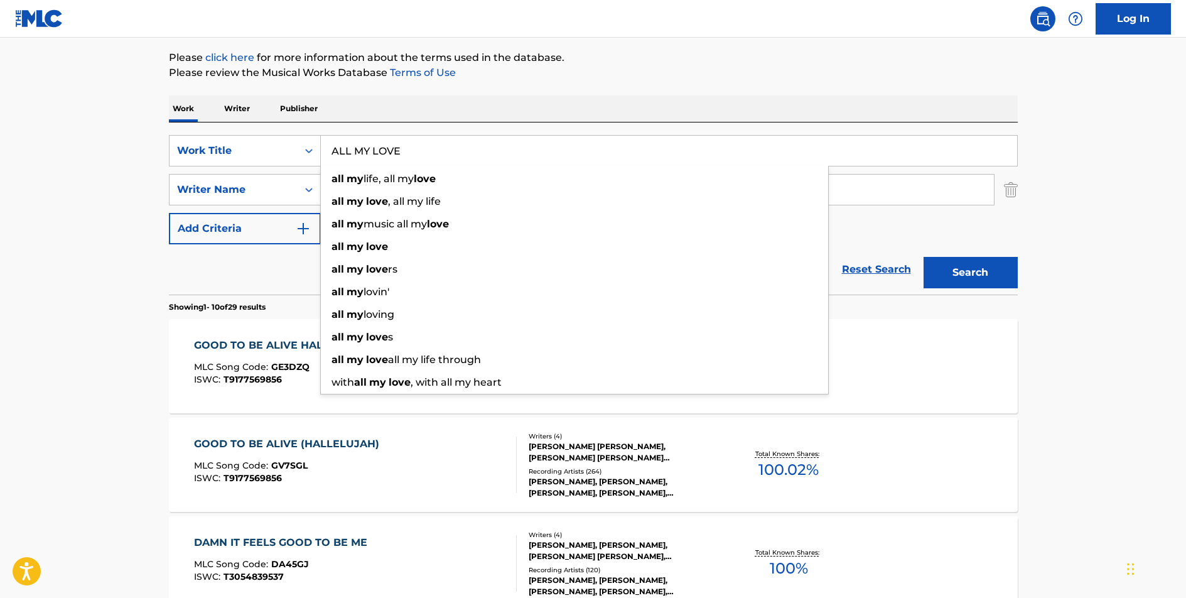
type input "ALL MY LOVE"
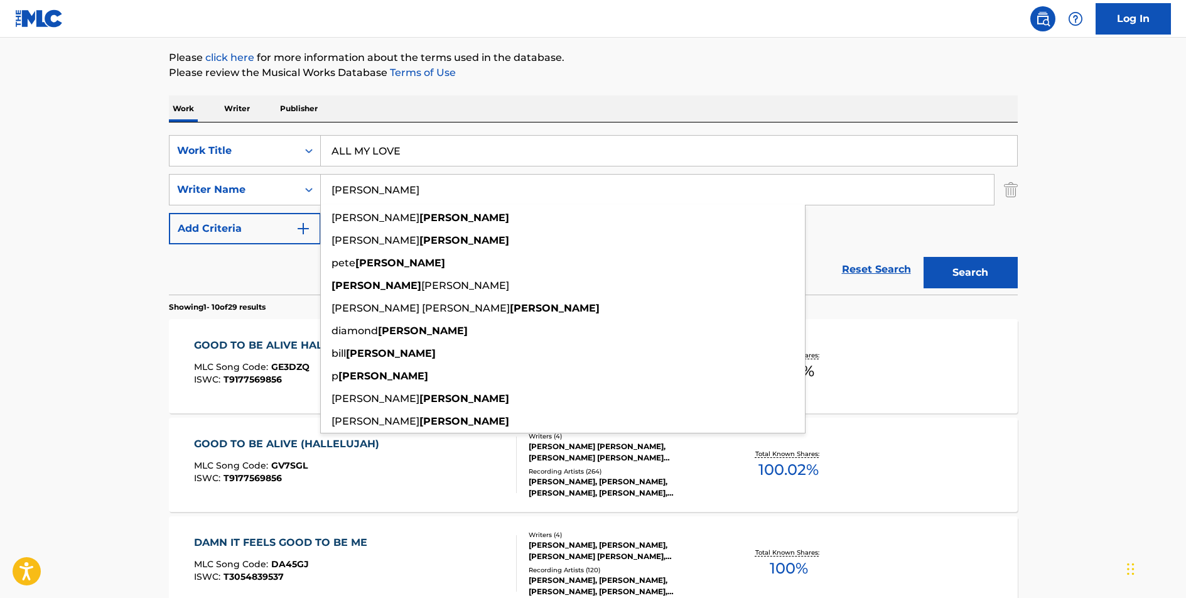
type input "[PERSON_NAME]"
click at [924, 257] on button "Search" at bounding box center [971, 272] width 94 height 31
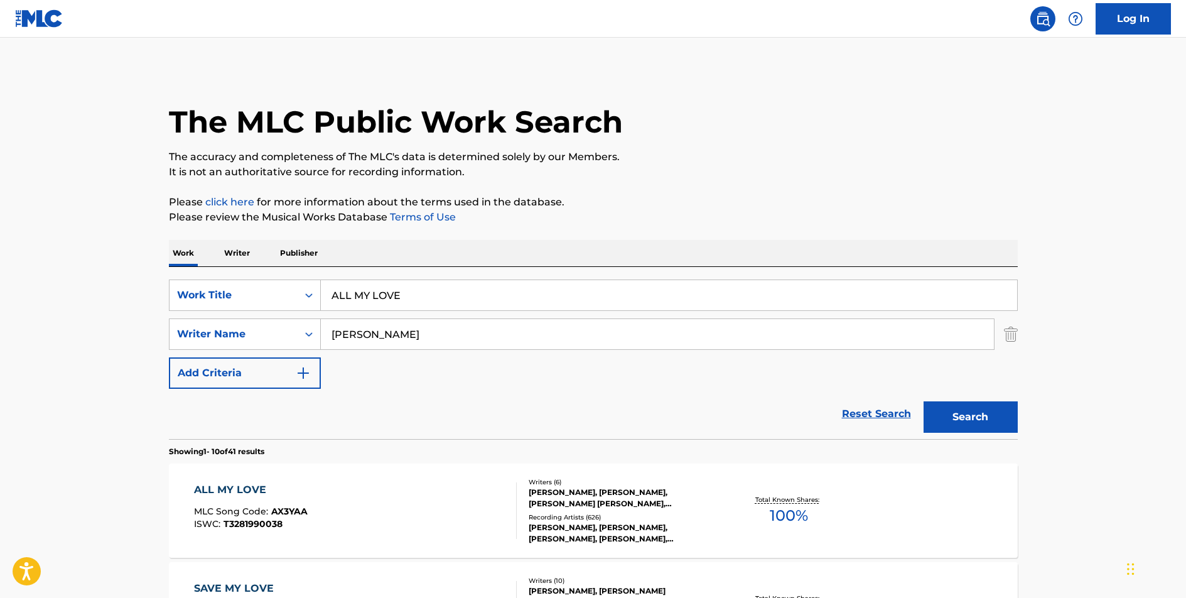
click at [237, 492] on div "ALL MY LOVE" at bounding box center [251, 489] width 114 height 15
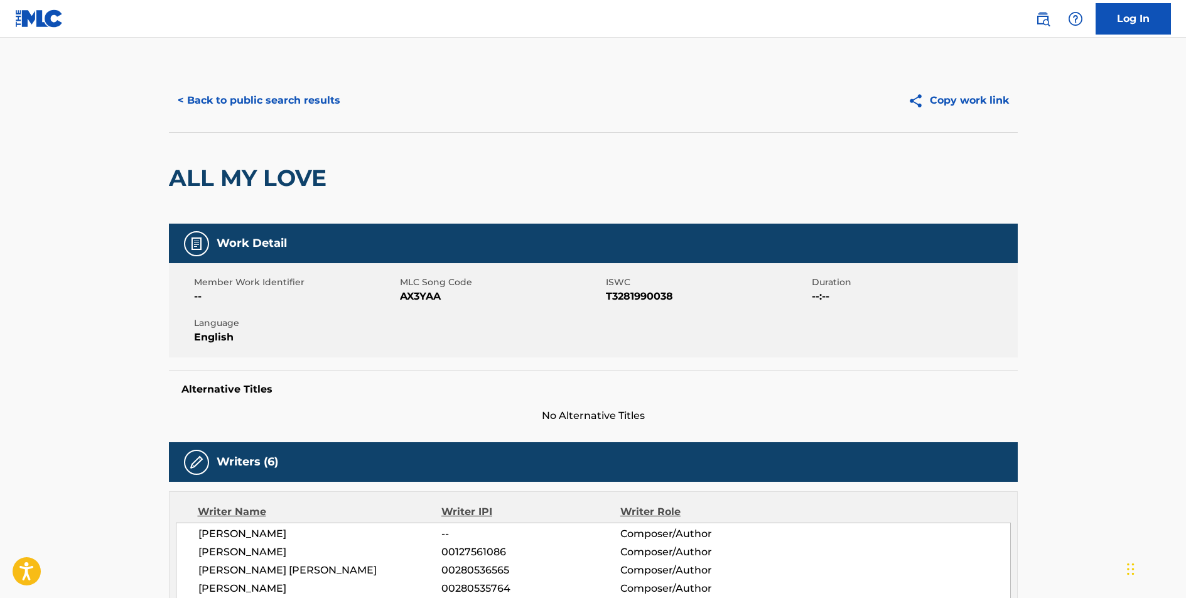
click at [431, 296] on span "AX3YAA" at bounding box center [501, 296] width 203 height 15
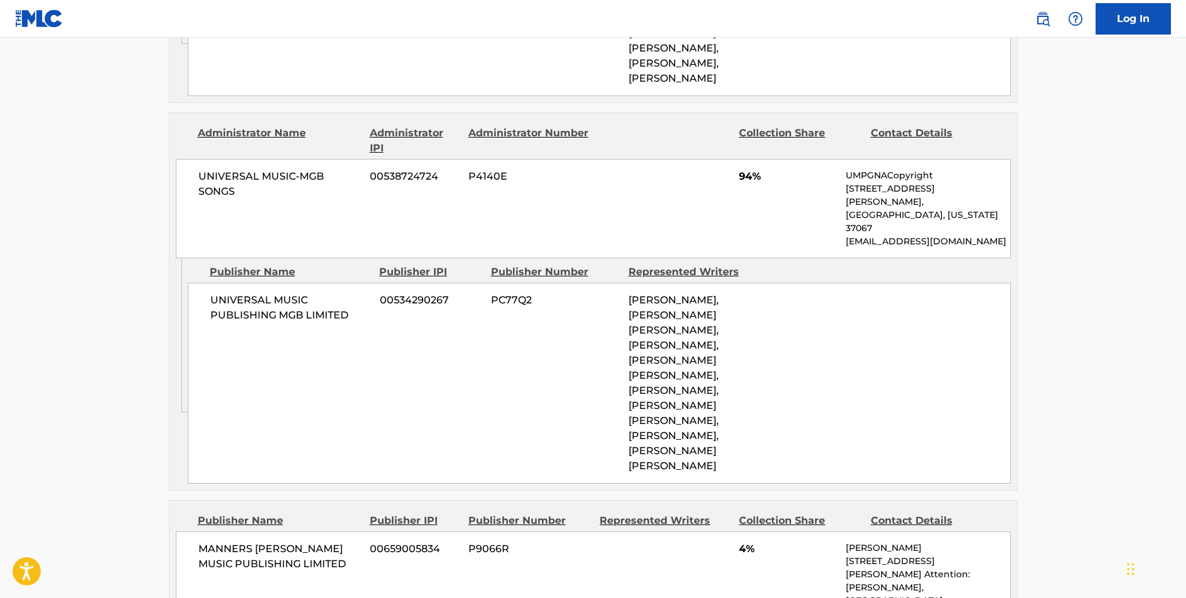
scroll to position [1014, 0]
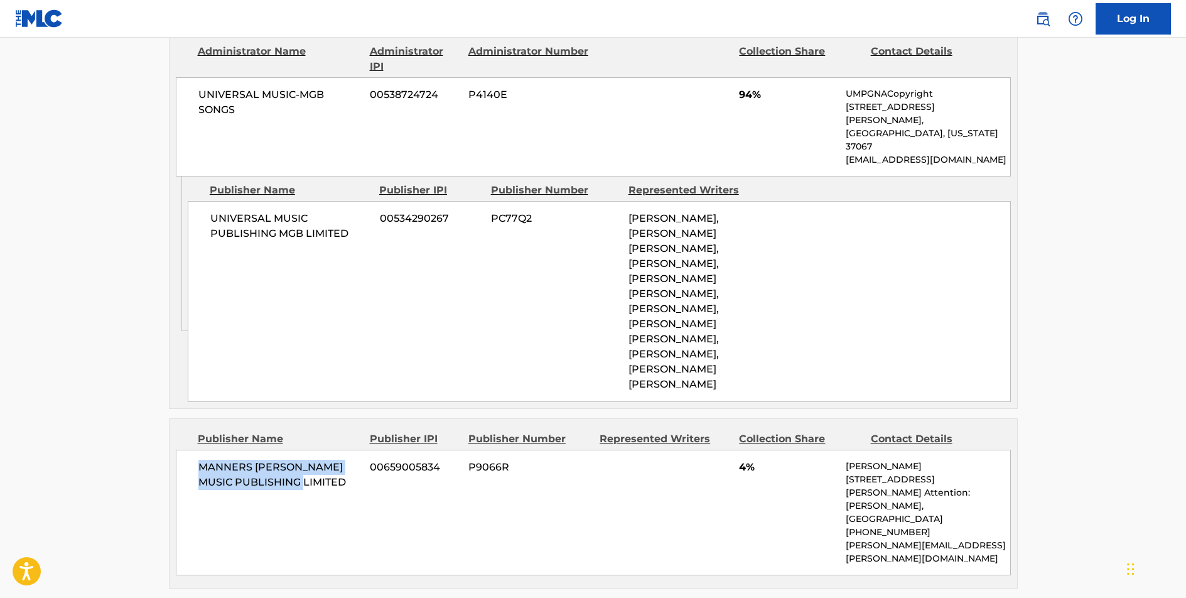
drag, startPoint x: 315, startPoint y: 443, endPoint x: 200, endPoint y: 429, distance: 115.8
click at [200, 460] on span "MANNERS [PERSON_NAME] MUSIC PUBLISHING LIMITED" at bounding box center [279, 475] width 163 height 30
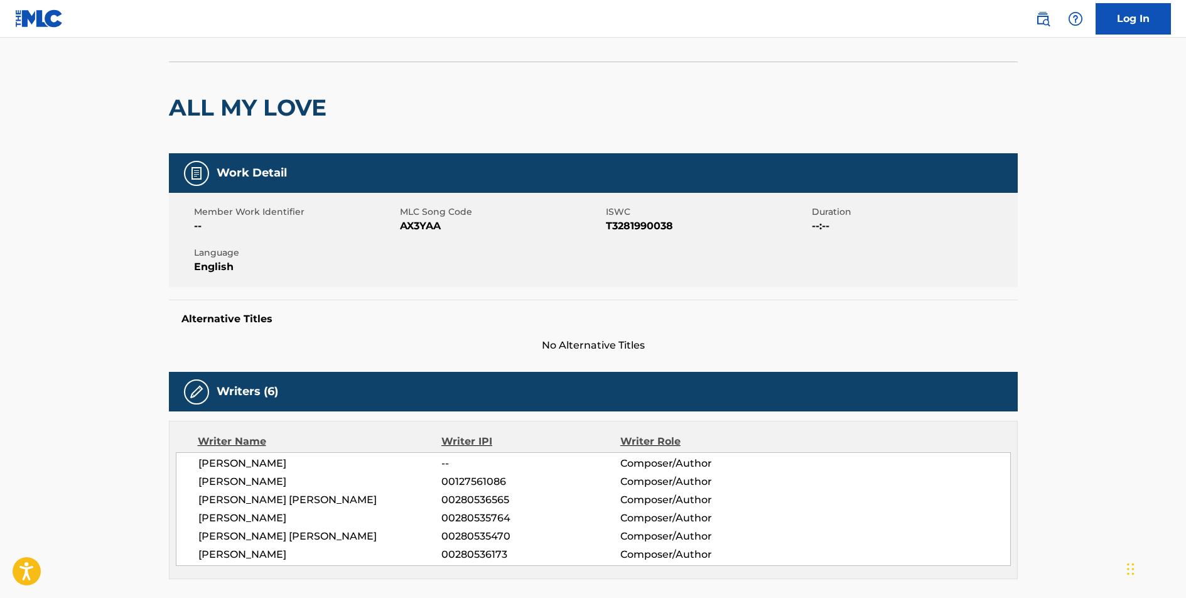
scroll to position [0, 0]
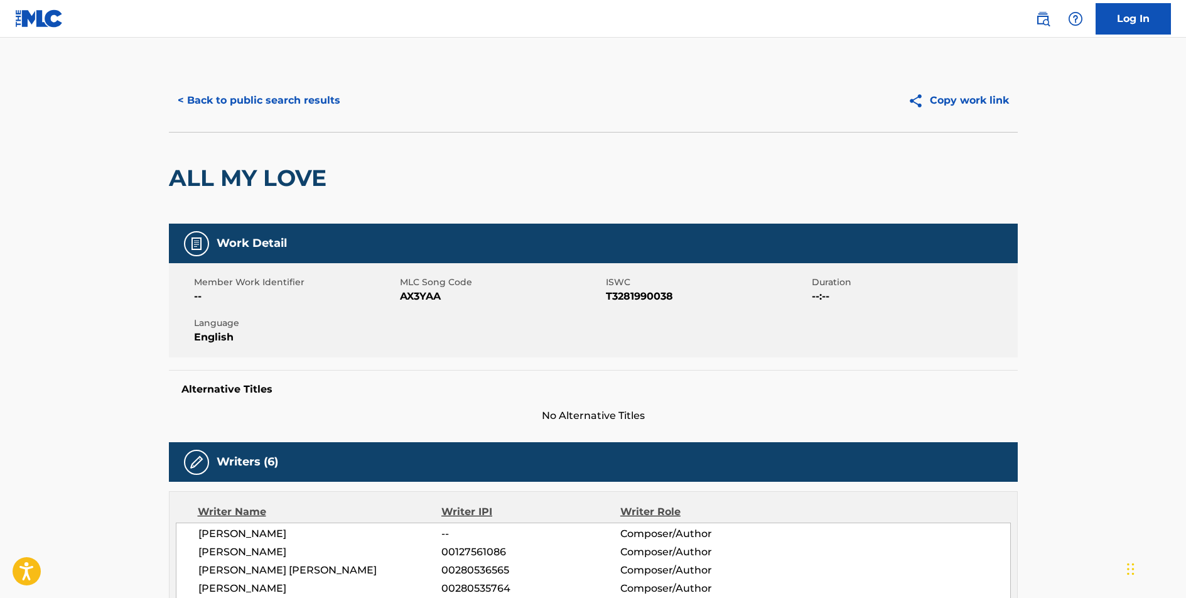
click at [288, 97] on button "< Back to public search results" at bounding box center [259, 100] width 180 height 31
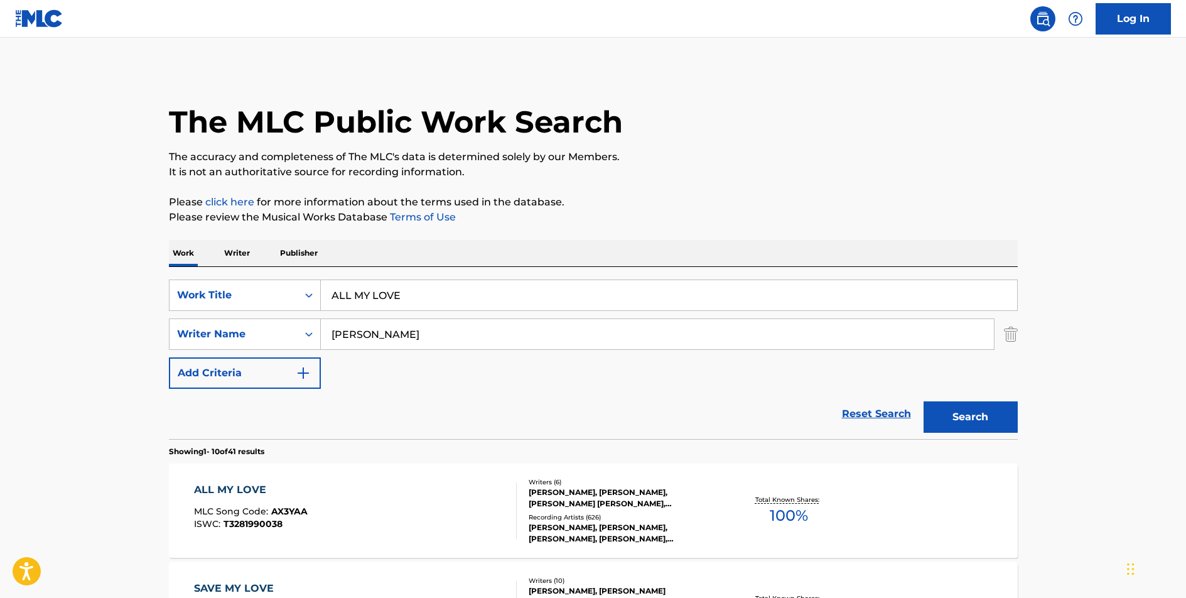
click at [353, 296] on input "ALL MY LOVE" at bounding box center [669, 295] width 696 height 30
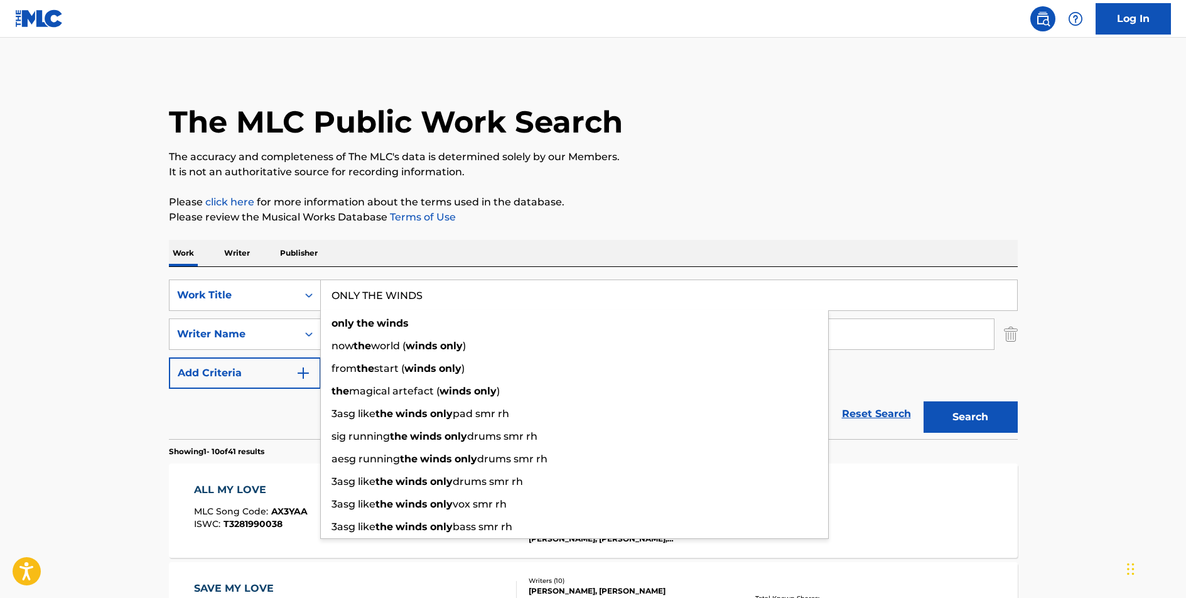
type input "ONLY THE WINDS"
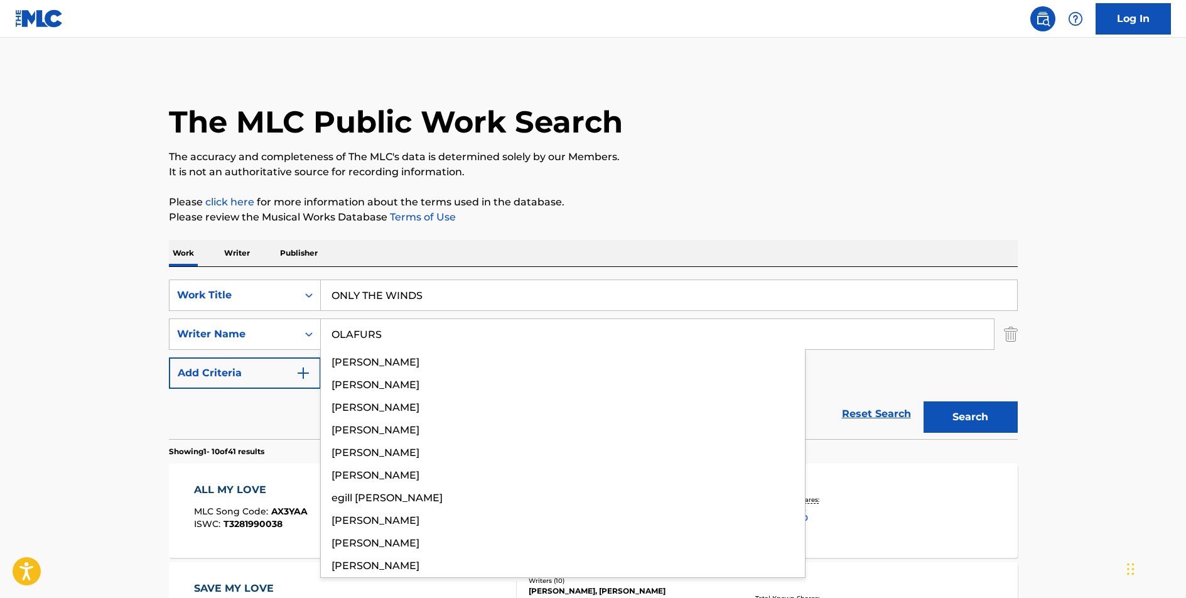
click at [924, 401] on button "Search" at bounding box center [971, 416] width 94 height 31
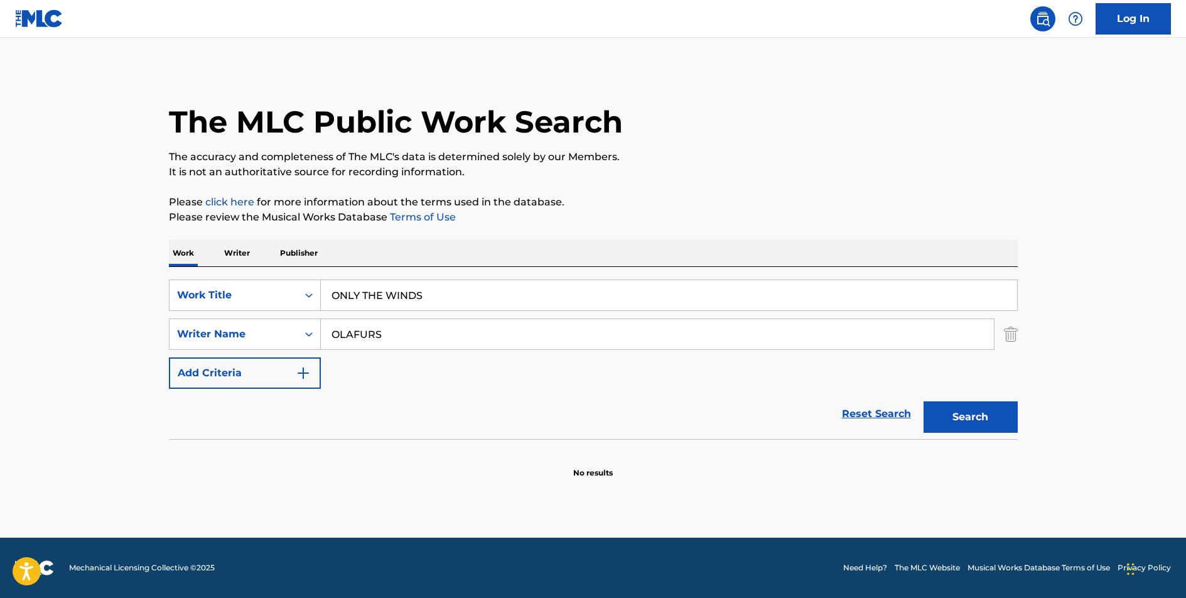
click at [360, 334] on input "OLAFURS" at bounding box center [657, 334] width 673 height 30
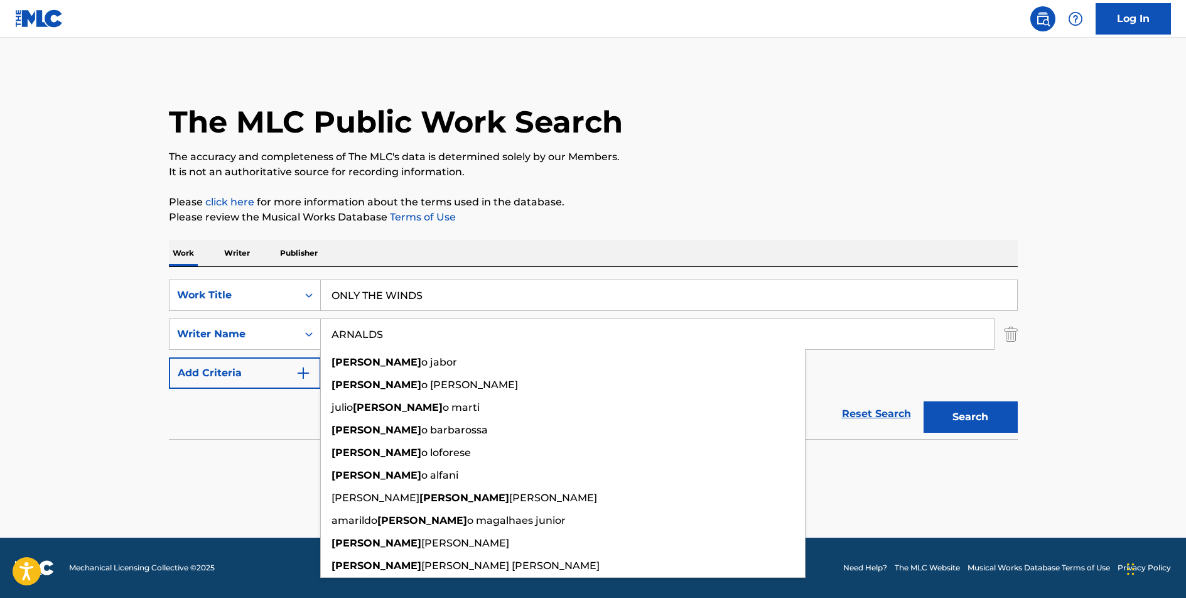
type input "ARNALDS"
click at [924, 401] on button "Search" at bounding box center [971, 416] width 94 height 31
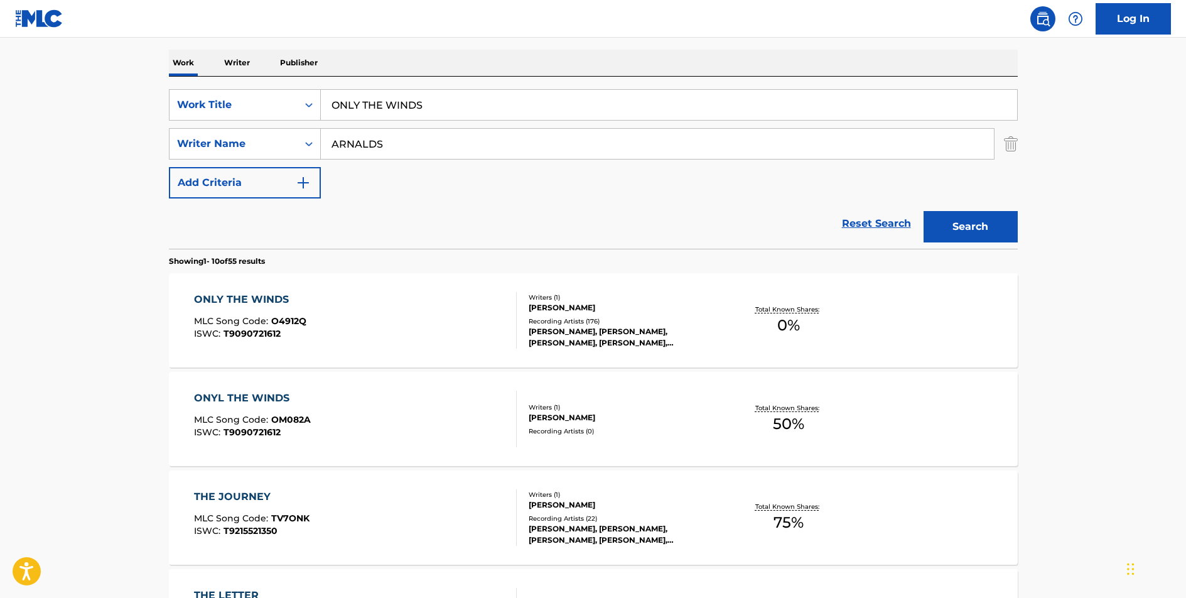
scroll to position [203, 0]
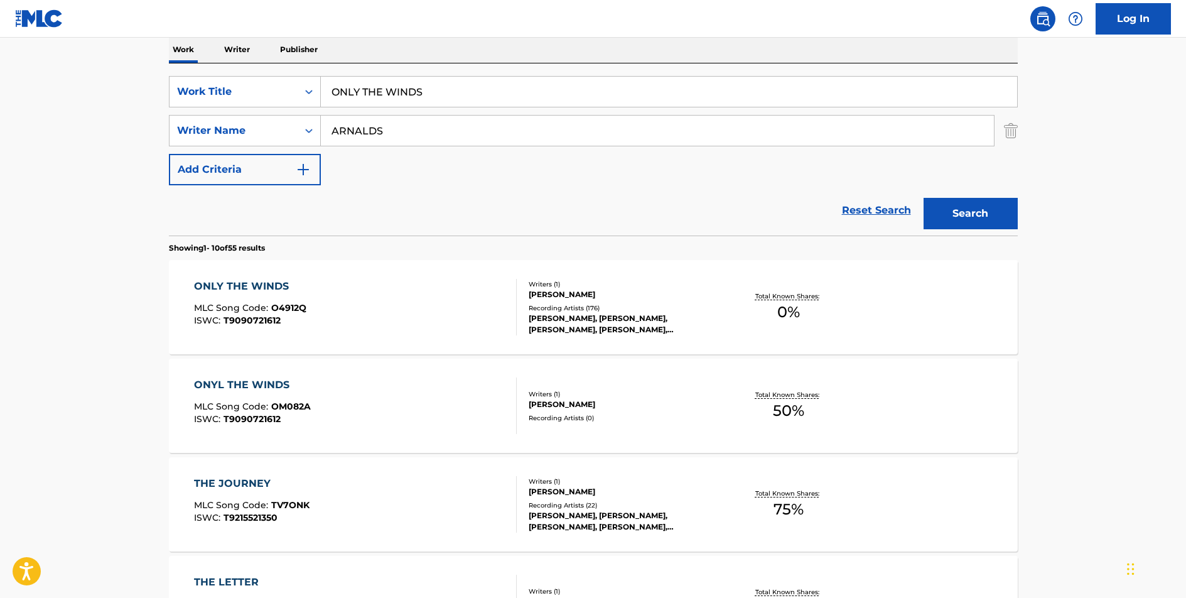
click at [247, 384] on div "ONYL THE WINDS" at bounding box center [252, 384] width 117 height 15
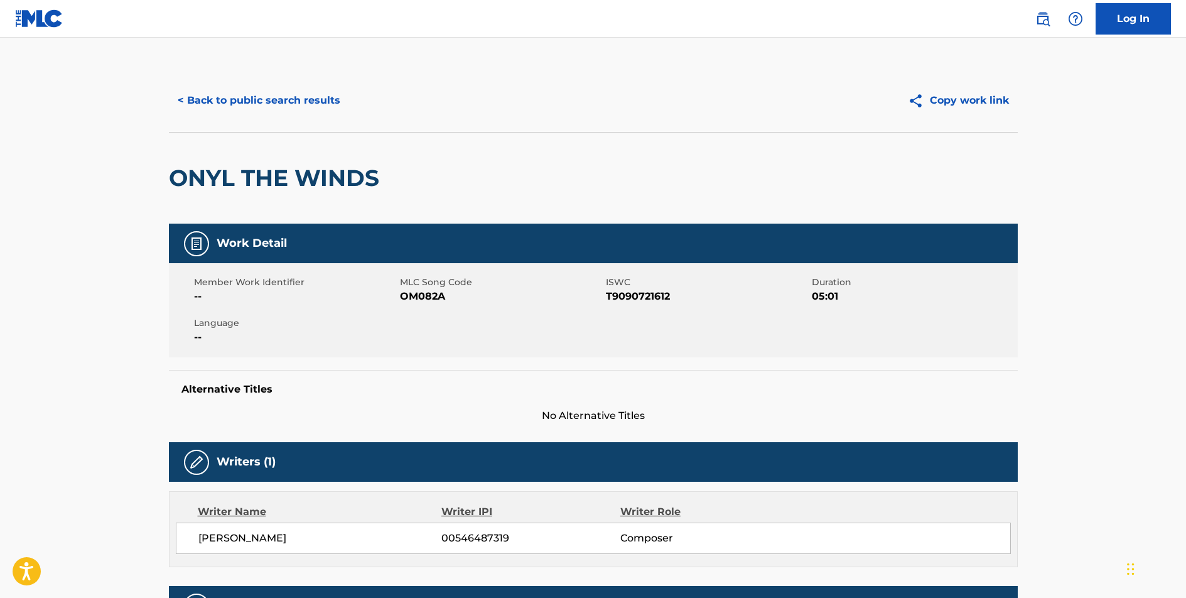
click at [298, 101] on button "< Back to public search results" at bounding box center [259, 100] width 180 height 31
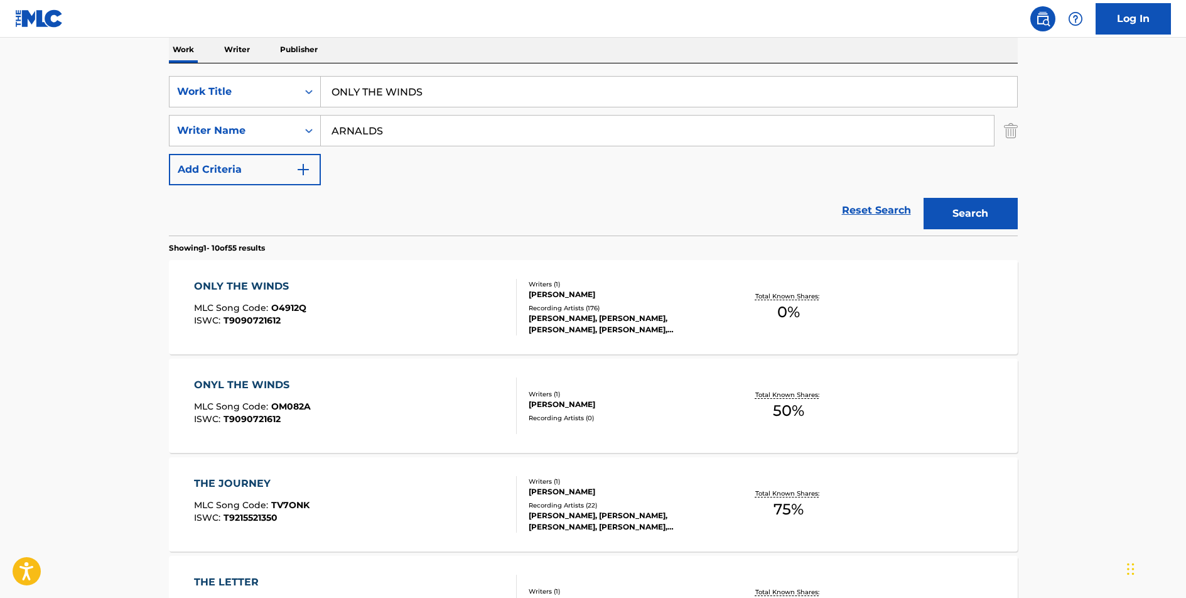
click at [377, 88] on input "ONLY THE WINDS" at bounding box center [669, 92] width 696 height 30
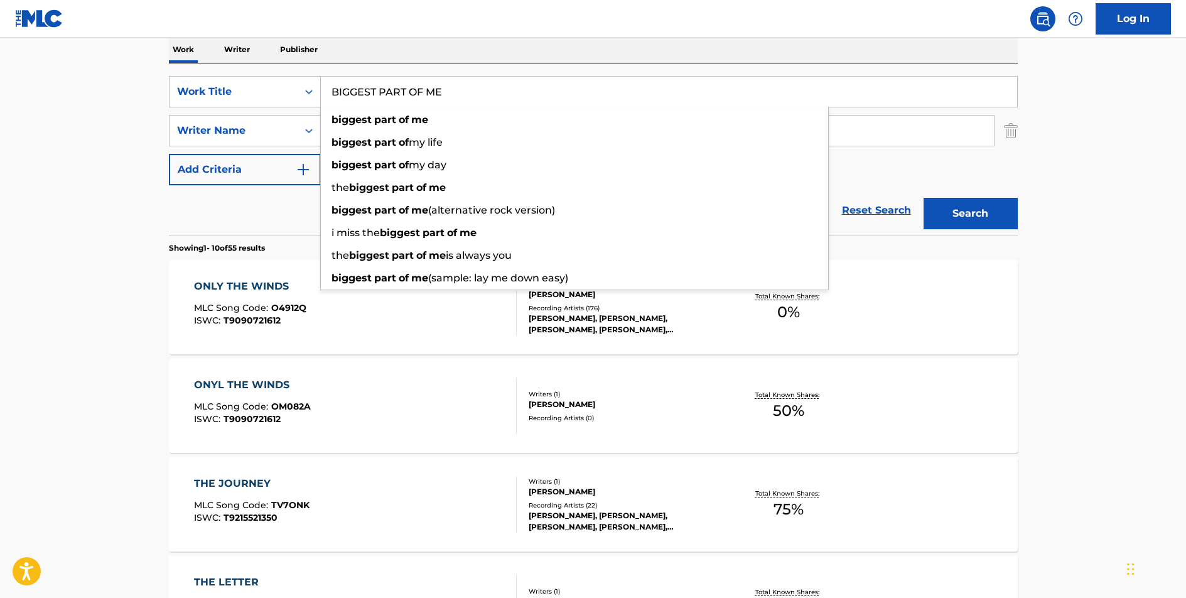
type input "BIGGEST PART OF ME"
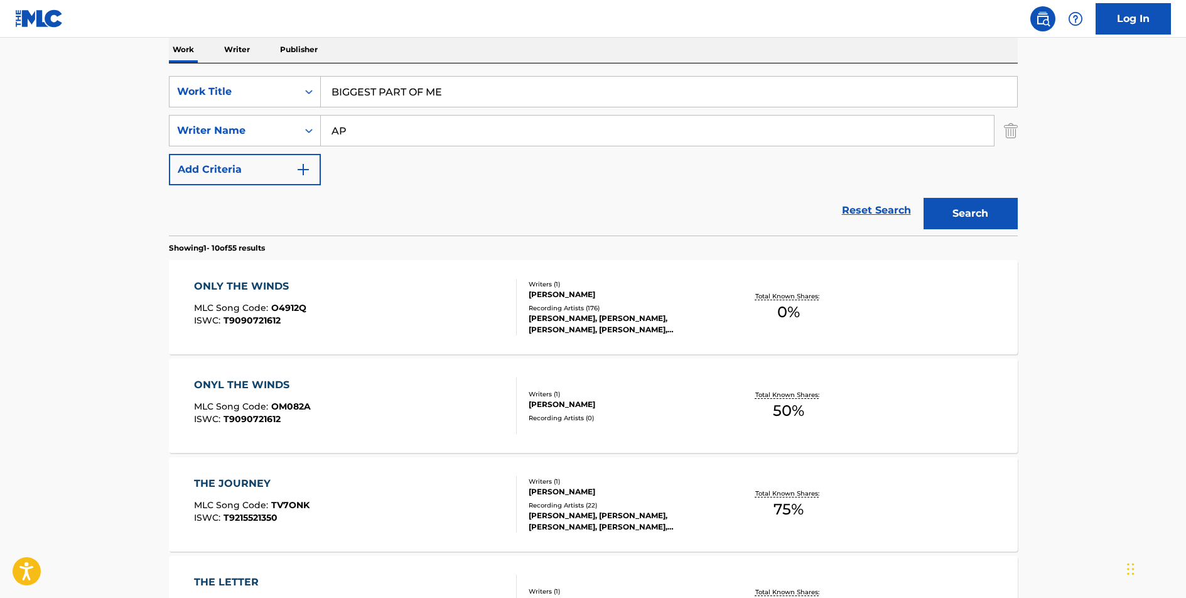
type input "A"
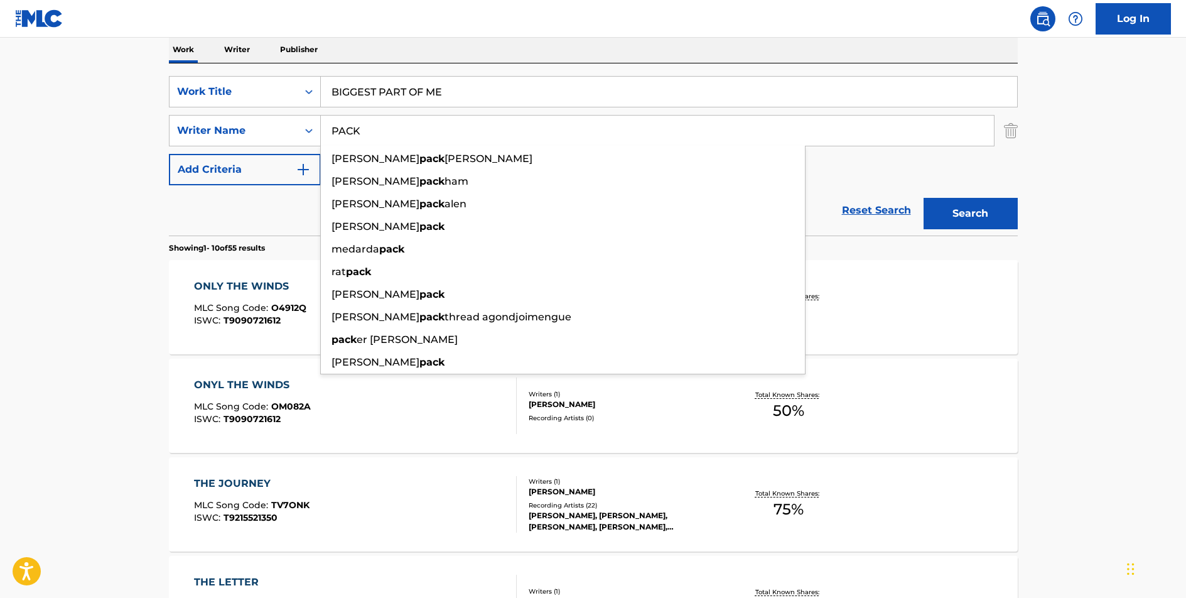
type input "PACK"
click at [924, 198] on button "Search" at bounding box center [971, 213] width 94 height 31
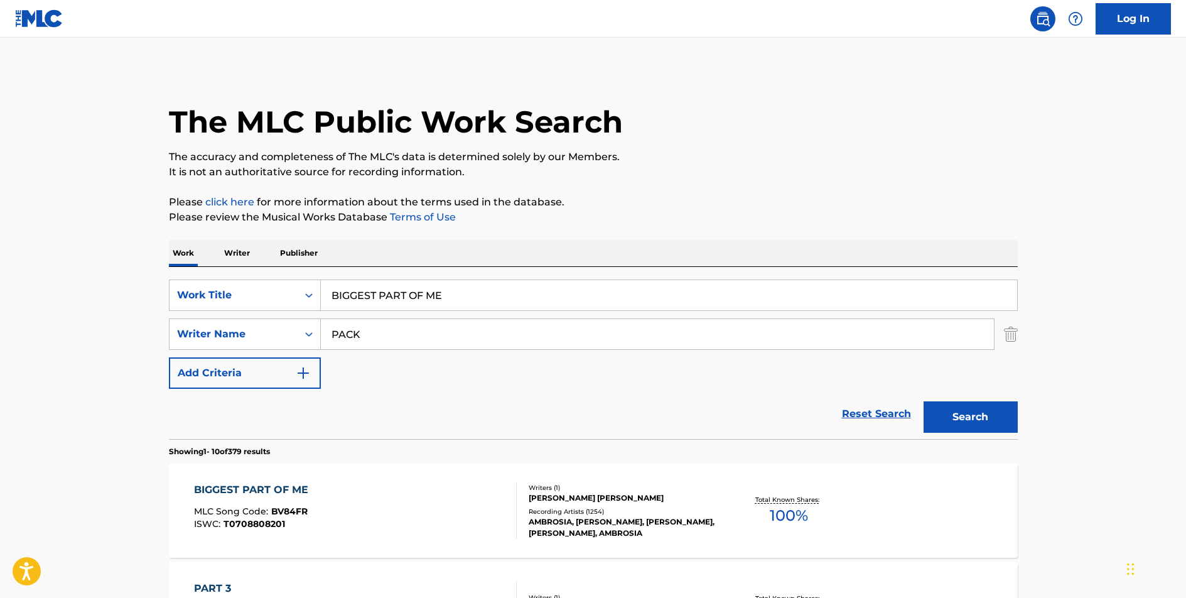
click at [256, 489] on div "BIGGEST PART OF ME" at bounding box center [254, 489] width 121 height 15
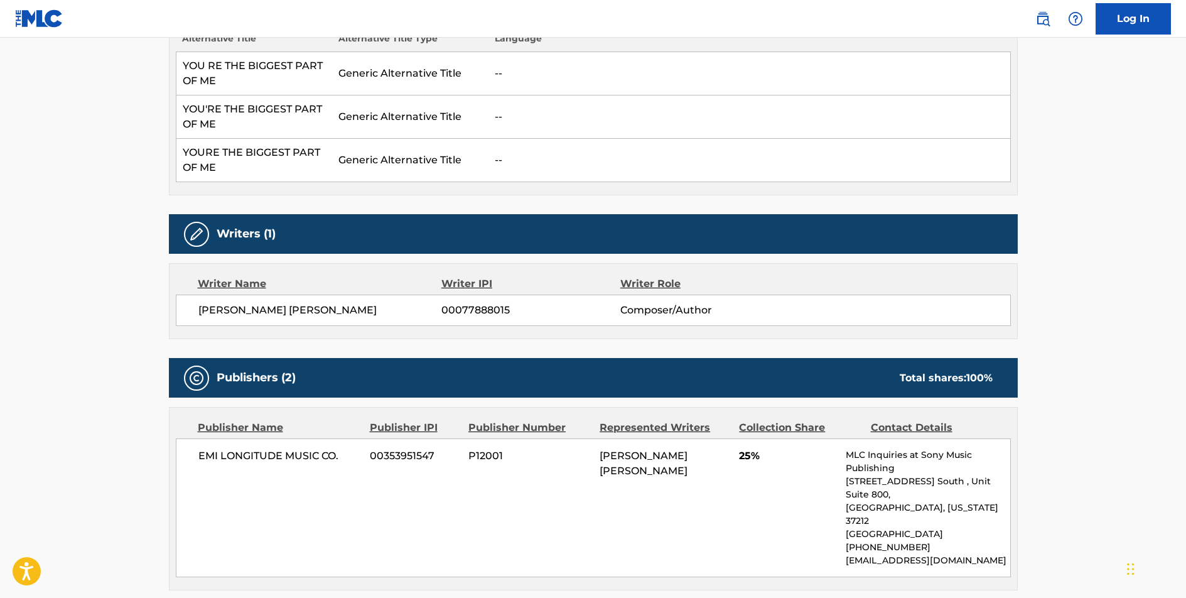
scroll to position [543, 0]
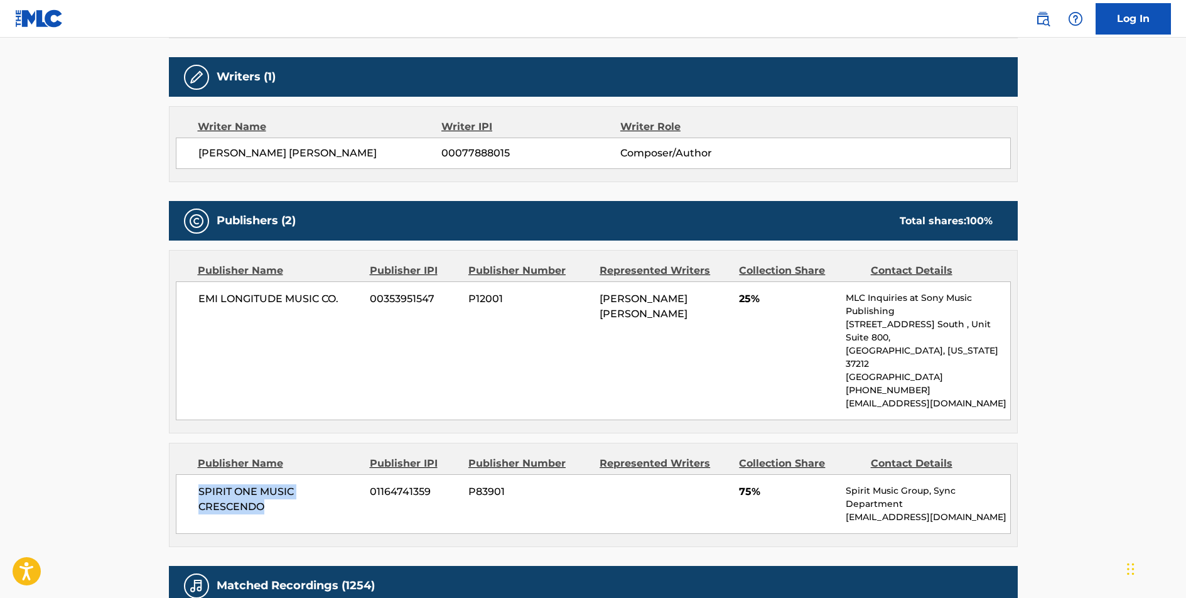
drag, startPoint x: 267, startPoint y: 477, endPoint x: 197, endPoint y: 468, distance: 70.3
click at [198, 484] on span "SPIRIT ONE MUSIC CRESCENDO" at bounding box center [279, 499] width 163 height 30
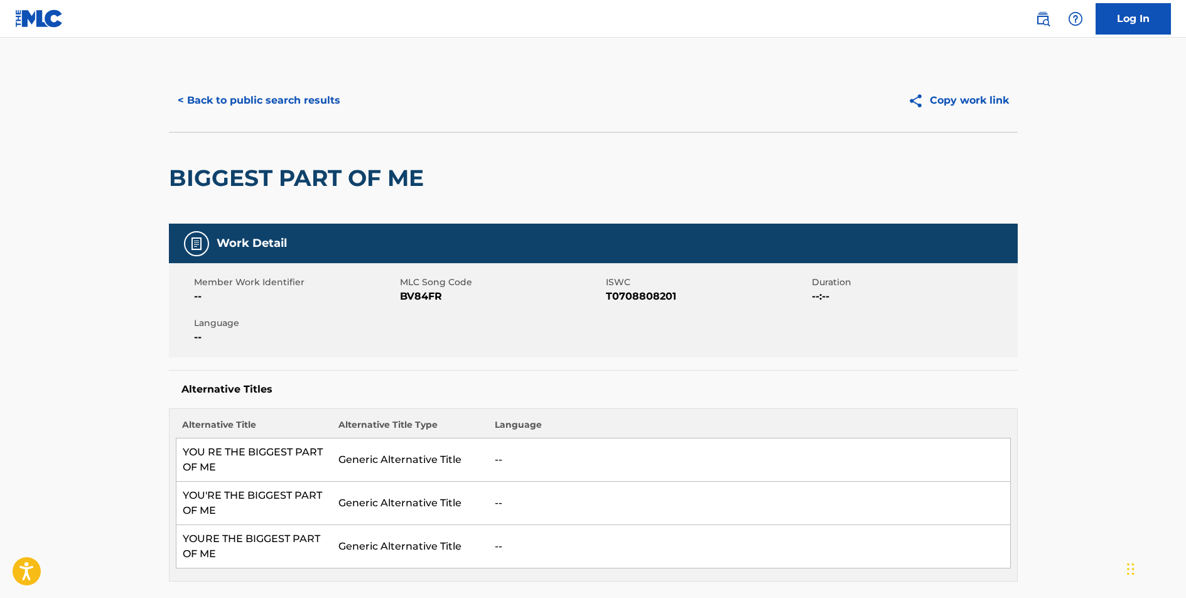
click at [302, 93] on button "< Back to public search results" at bounding box center [259, 100] width 180 height 31
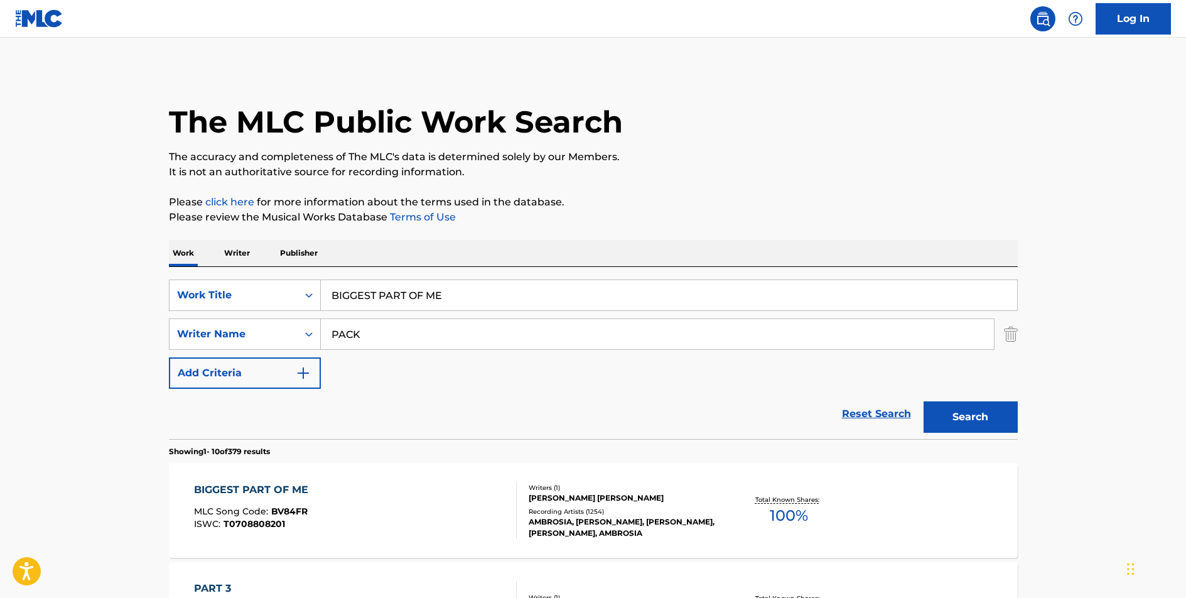
click at [391, 290] on input "BIGGEST PART OF ME" at bounding box center [669, 295] width 696 height 30
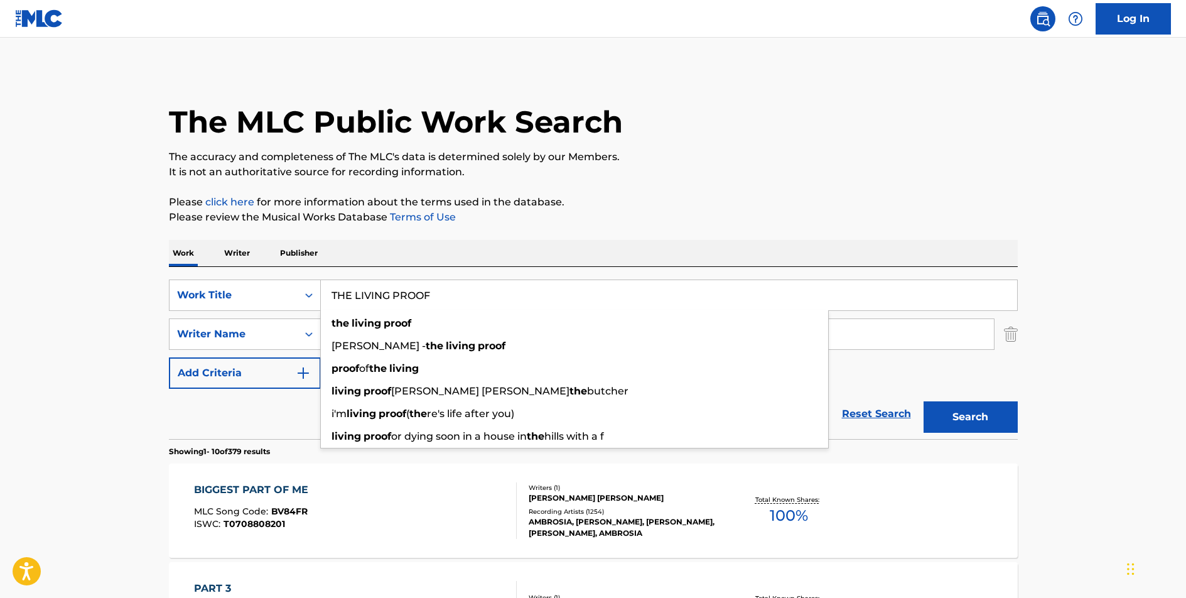
type input "THE LIVING PROOF"
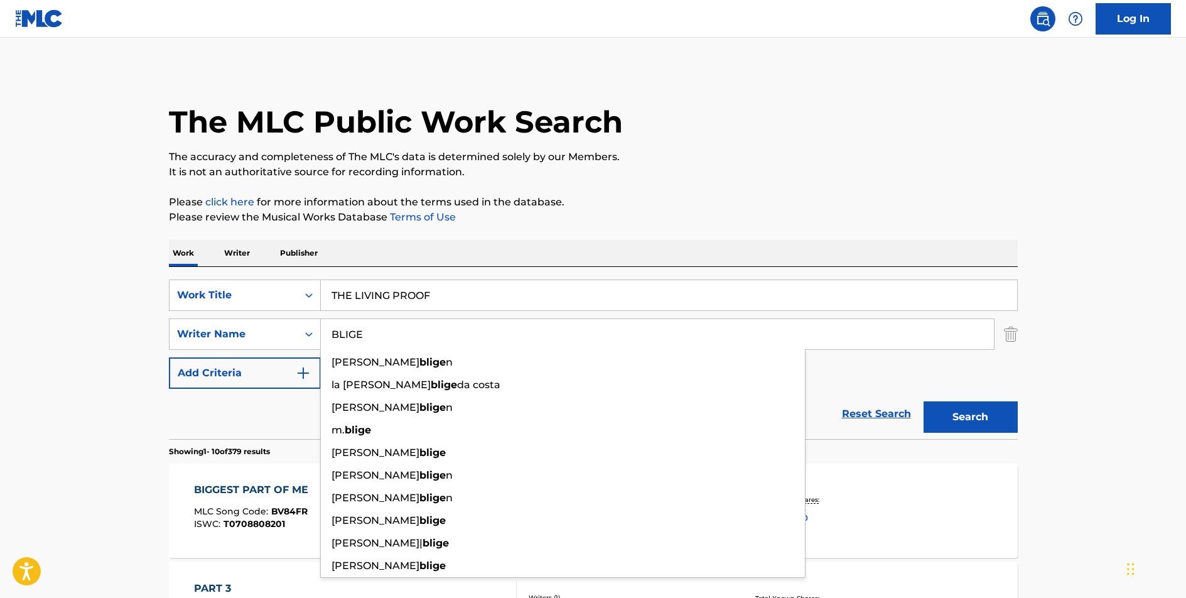
type input "BLIGE"
click at [924, 401] on button "Search" at bounding box center [971, 416] width 94 height 31
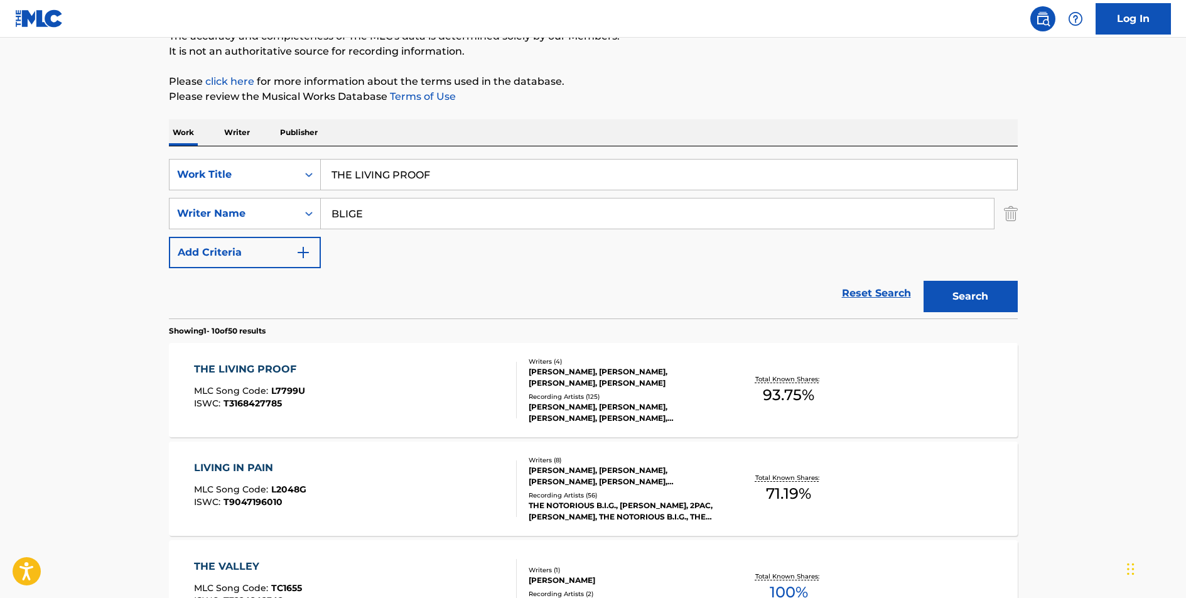
scroll to position [122, 0]
click at [266, 368] on div "THE LIVING PROOF" at bounding box center [249, 367] width 111 height 15
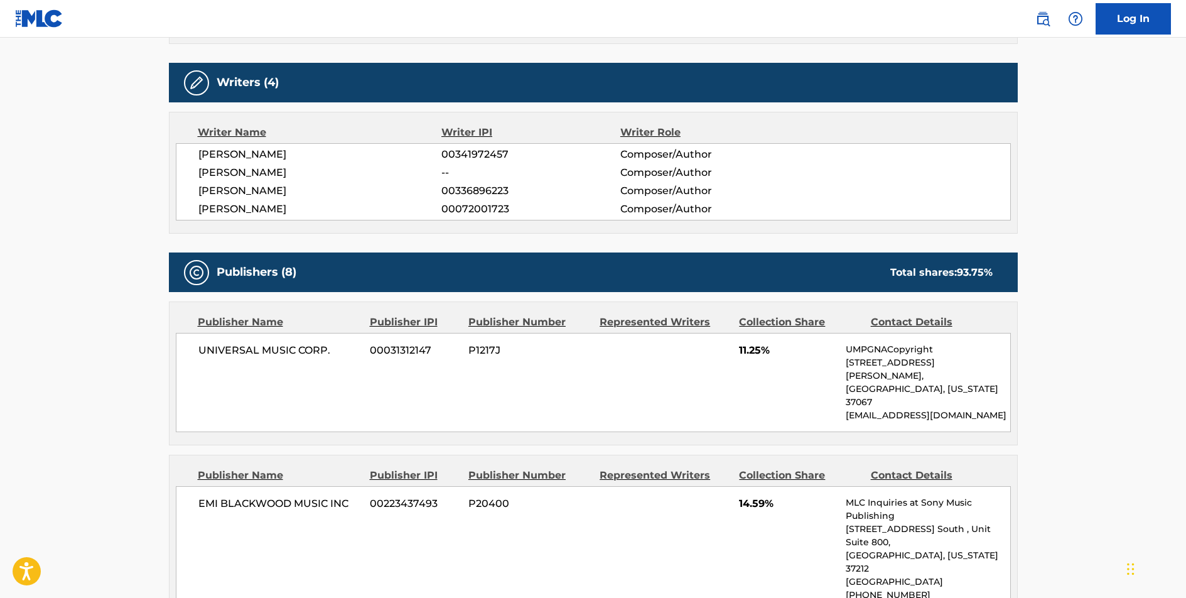
scroll to position [596, 0]
